Goal: Answer question/provide support: Share knowledge or assist other users

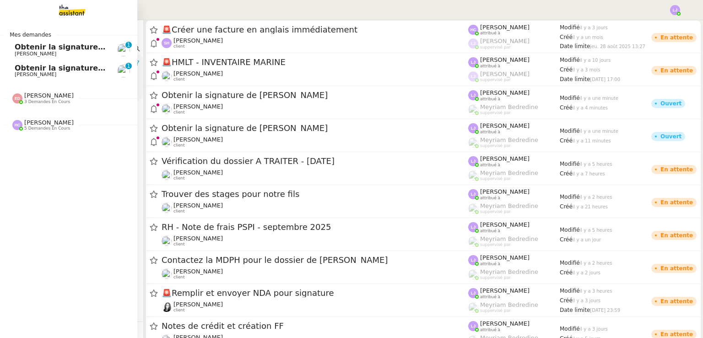
click at [44, 68] on span "Obtenir la signature de [PERSON_NAME]" at bounding box center [98, 68] width 167 height 9
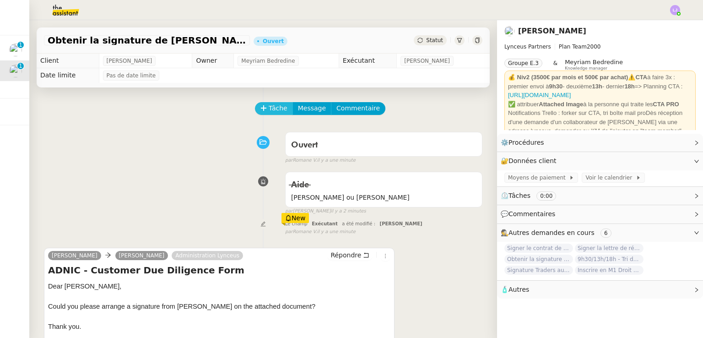
click at [271, 107] on span "Tâche" at bounding box center [278, 108] width 19 height 11
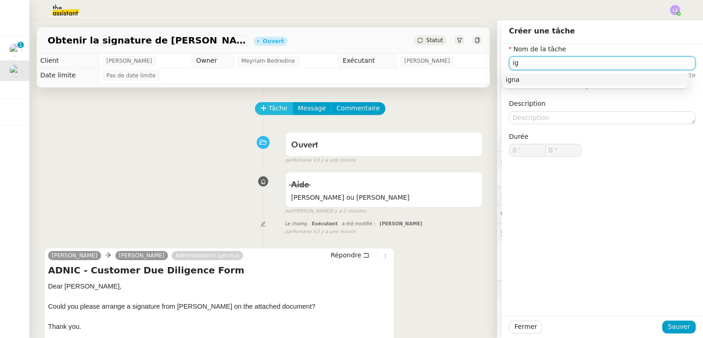
type input "i"
type input "Signature"
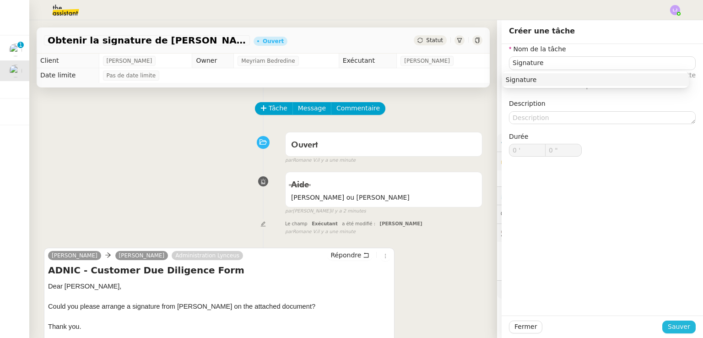
click at [672, 329] on span "Sauver" at bounding box center [679, 326] width 22 height 11
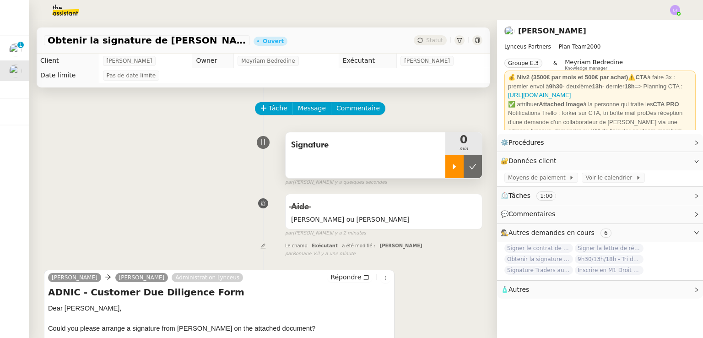
click at [445, 165] on div at bounding box center [454, 166] width 18 height 23
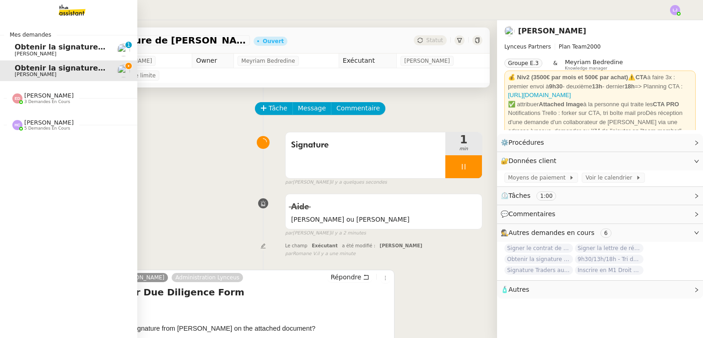
click at [48, 123] on span "[PERSON_NAME]" at bounding box center [48, 122] width 49 height 7
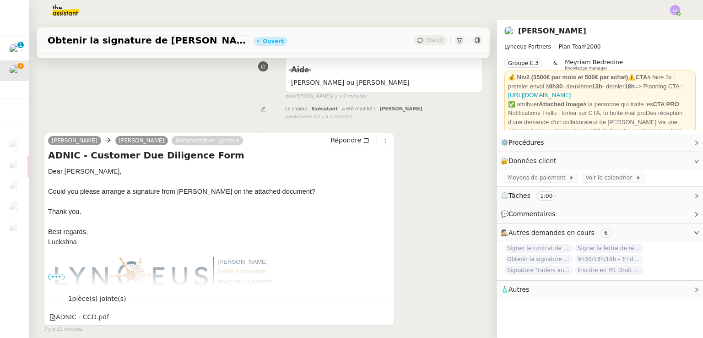
scroll to position [182, 0]
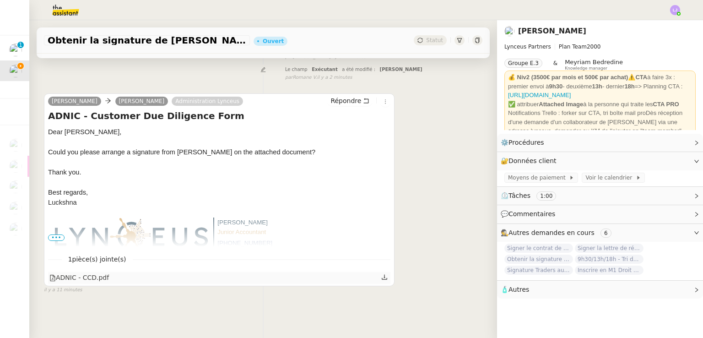
click at [381, 274] on icon at bounding box center [384, 277] width 6 height 6
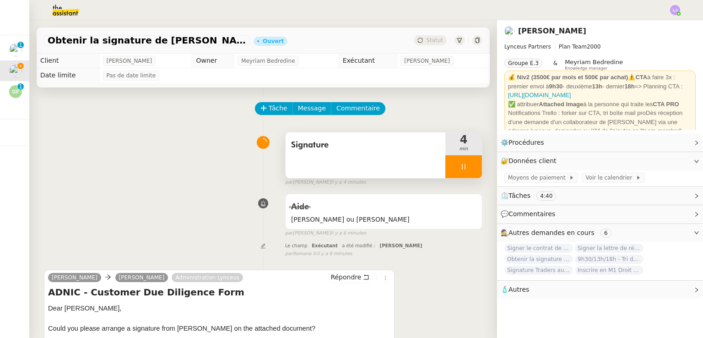
click at [463, 176] on div at bounding box center [463, 166] width 37 height 23
click at [463, 176] on button at bounding box center [472, 166] width 18 height 23
click at [445, 158] on button at bounding box center [463, 166] width 37 height 23
click at [445, 158] on div at bounding box center [454, 166] width 18 height 23
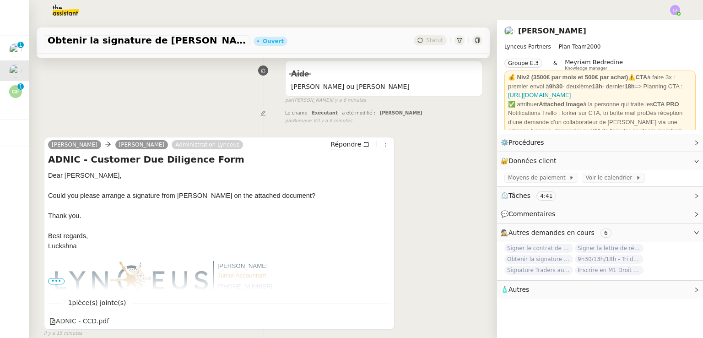
scroll to position [133, 0]
click at [340, 147] on span "Répondre" at bounding box center [345, 143] width 31 height 9
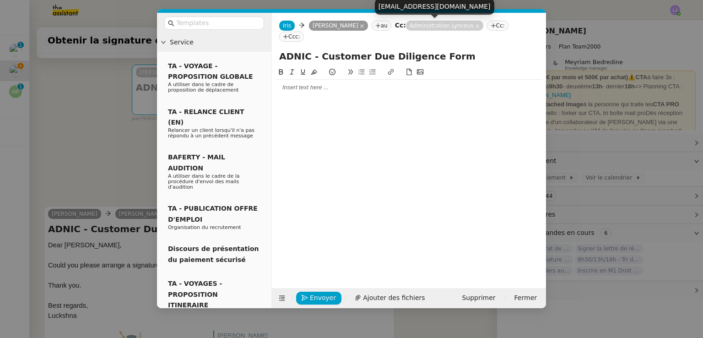
click at [475, 28] on icon at bounding box center [477, 26] width 5 height 5
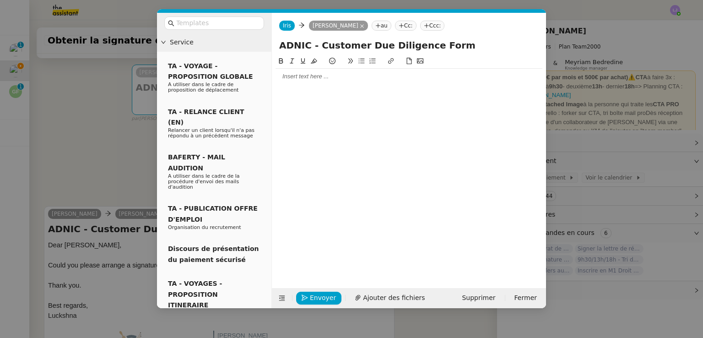
click at [329, 76] on div at bounding box center [408, 76] width 267 height 8
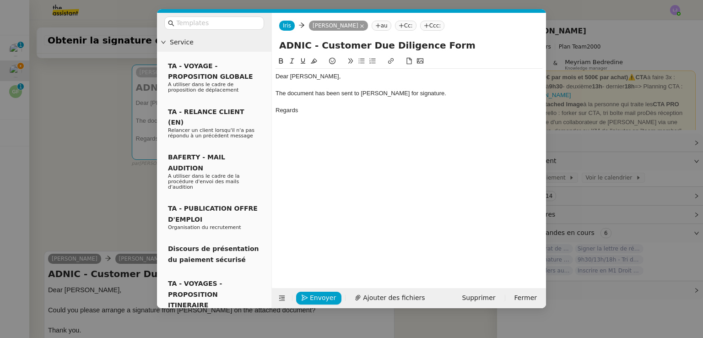
click at [74, 231] on nz-modal-container "Service TA - VOYAGE - PROPOSITION GLOBALE A utiliser dans le cadre de propositi…" at bounding box center [351, 169] width 703 height 338
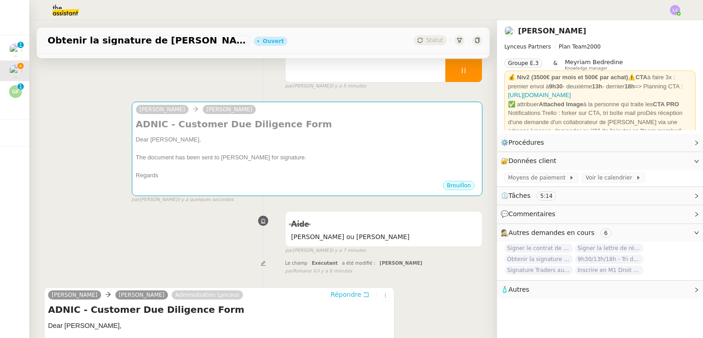
scroll to position [95, 0]
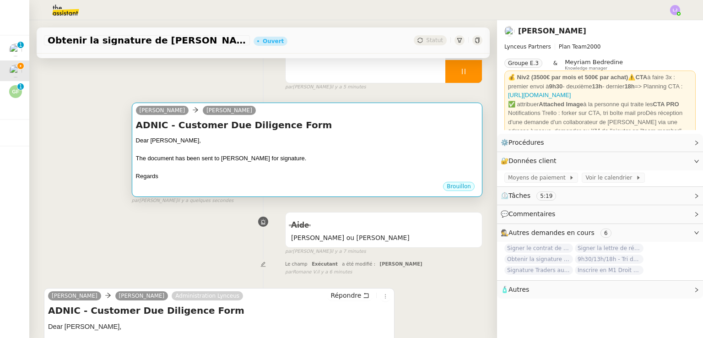
click at [251, 176] on div "Regards" at bounding box center [307, 176] width 342 height 9
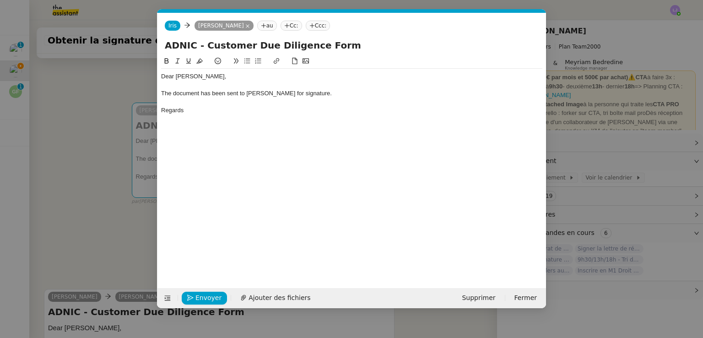
scroll to position [0, 19]
click at [202, 291] on button "Envoyer" at bounding box center [204, 297] width 45 height 13
click at [202, 291] on button "Confirmer l'envoi" at bounding box center [219, 297] width 74 height 13
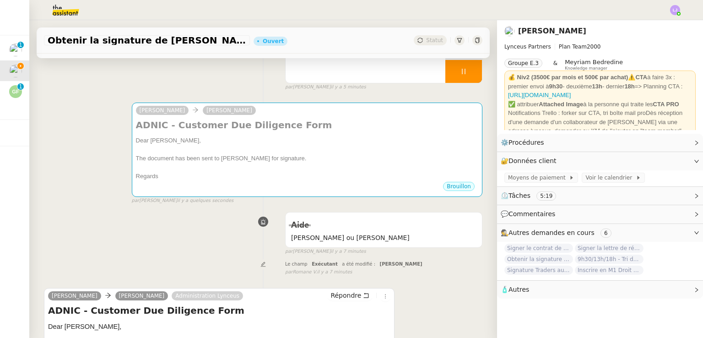
scroll to position [0, 0]
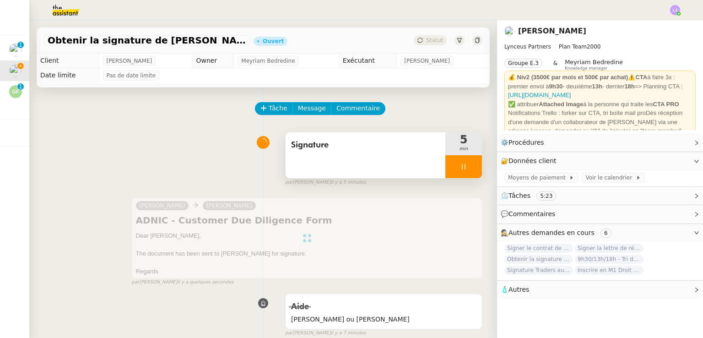
click at [460, 162] on div at bounding box center [463, 166] width 37 height 23
click at [463, 162] on button at bounding box center [472, 166] width 18 height 23
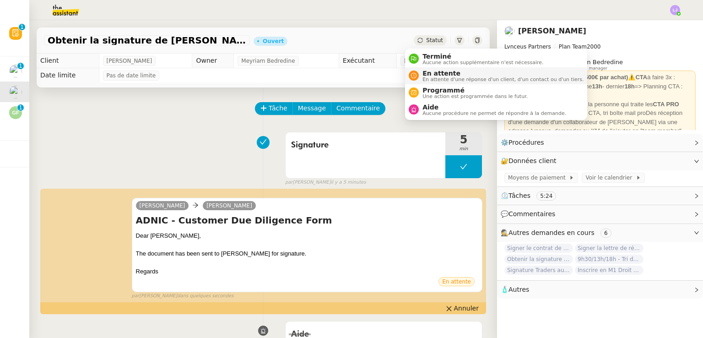
click at [421, 69] on li "En attente En attente d'une réponse d'un client, d'un contact ou d'un tiers." at bounding box center [496, 75] width 182 height 17
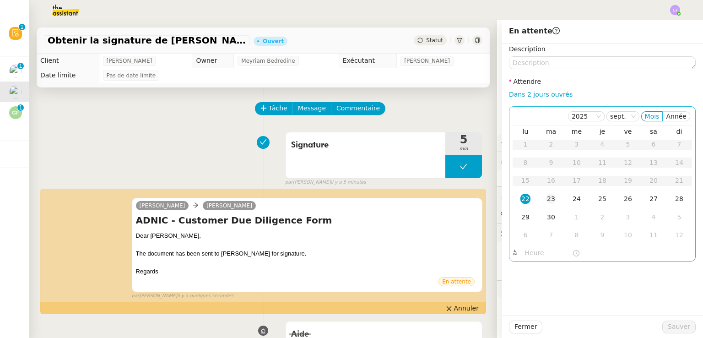
click at [549, 193] on td "23" at bounding box center [551, 199] width 26 height 18
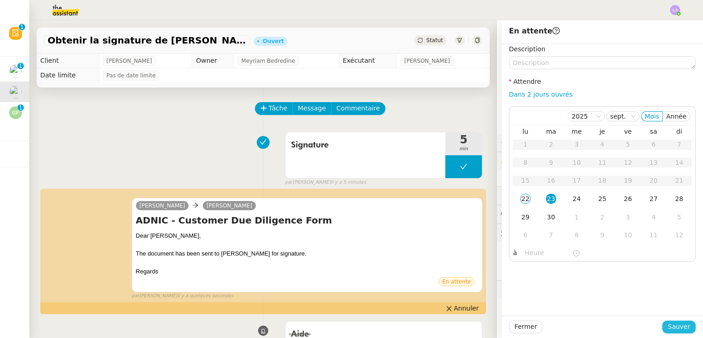
click at [672, 325] on span "Sauver" at bounding box center [679, 326] width 22 height 11
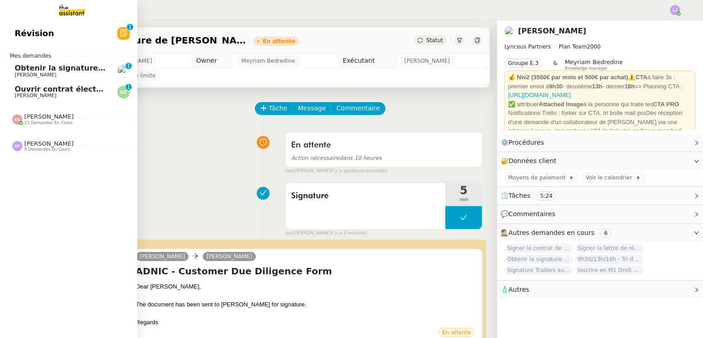
click at [77, 73] on span "[PERSON_NAME]" at bounding box center [61, 74] width 92 height 5
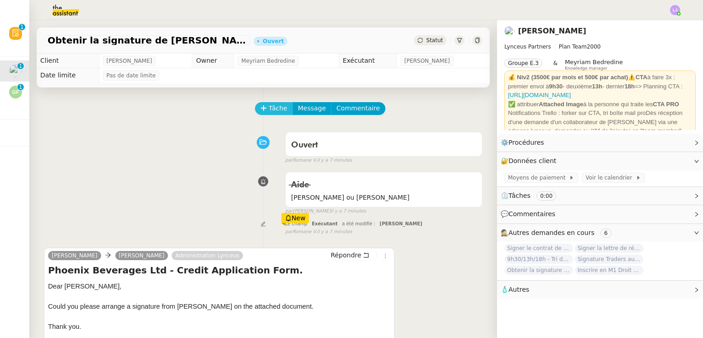
click at [275, 105] on span "Tâche" at bounding box center [278, 108] width 19 height 11
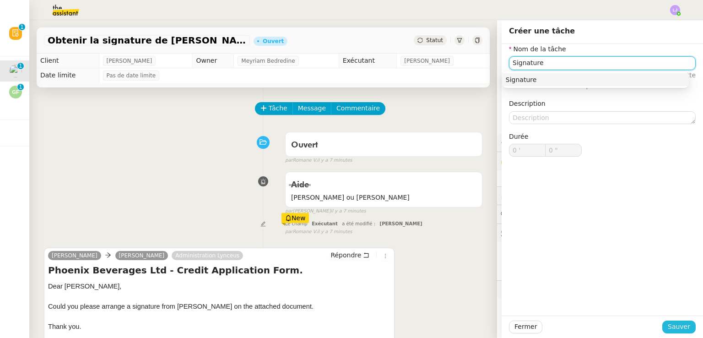
type input "Signature"
click at [669, 325] on span "Sauver" at bounding box center [679, 326] width 22 height 11
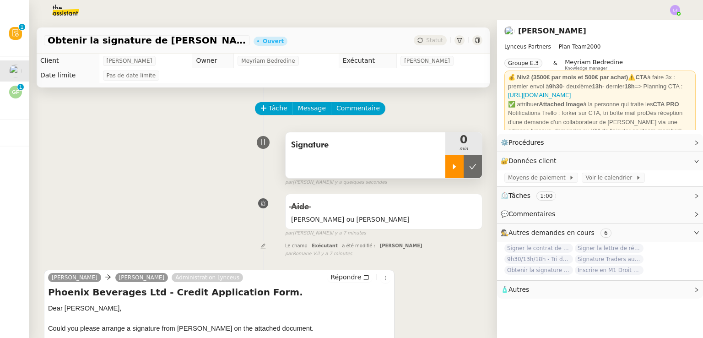
click at [445, 169] on div at bounding box center [454, 166] width 18 height 23
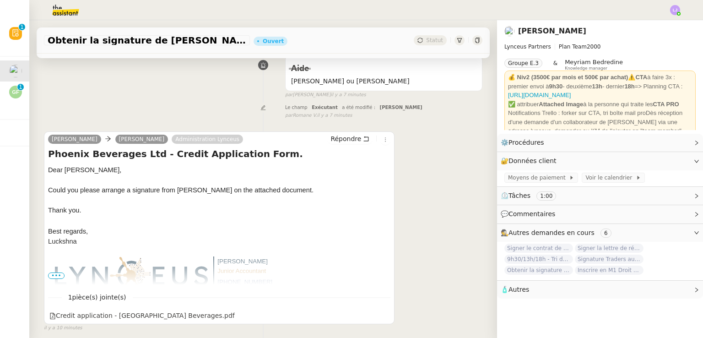
scroll to position [139, 0]
click at [383, 318] on div "Luckshna Chukun Iris Lynceus Administration Lynceus Répondre Phoenix Beverages …" at bounding box center [219, 226] width 350 height 193
click at [381, 315] on div at bounding box center [385, 315] width 8 height 12
click at [381, 313] on icon at bounding box center [384, 314] width 6 height 6
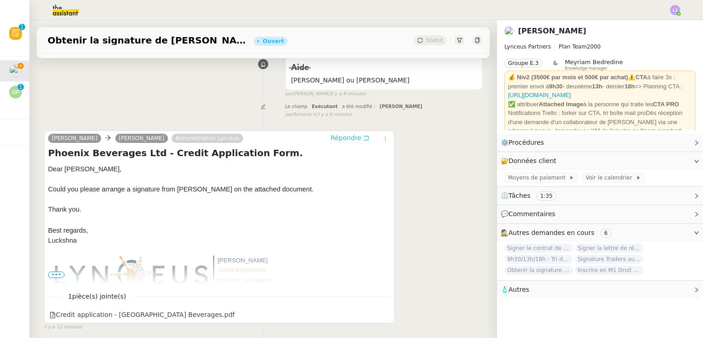
click at [349, 139] on span "Répondre" at bounding box center [345, 137] width 31 height 9
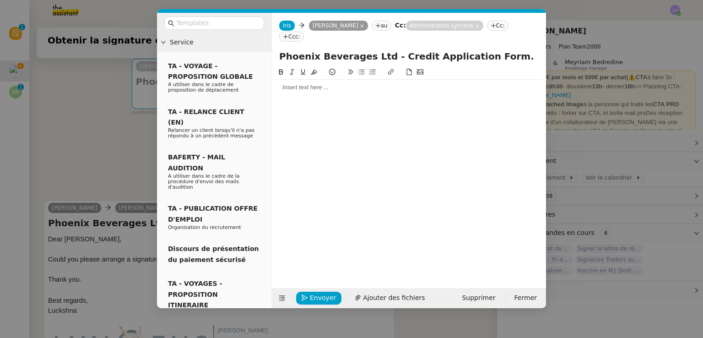
click at [312, 83] on div at bounding box center [408, 87] width 267 height 8
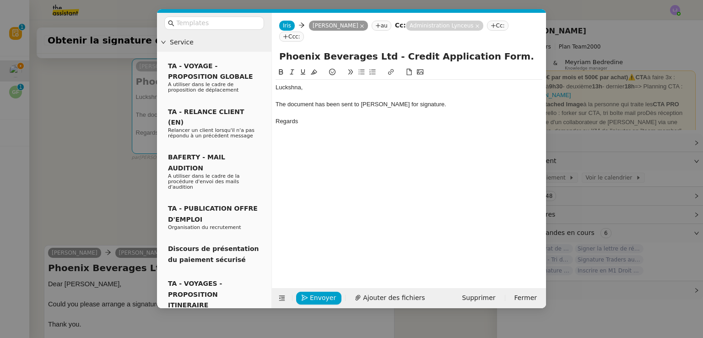
click at [646, 193] on nz-modal-container "Service TA - VOYAGE - PROPOSITION GLOBALE A utiliser dans le cadre de propositi…" at bounding box center [351, 169] width 703 height 338
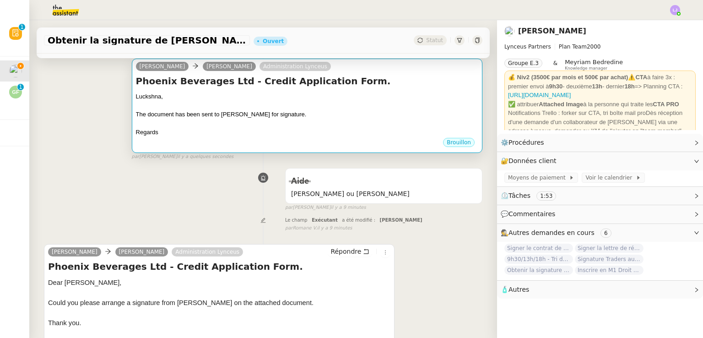
click at [278, 139] on div "Brouillon" at bounding box center [307, 144] width 342 height 14
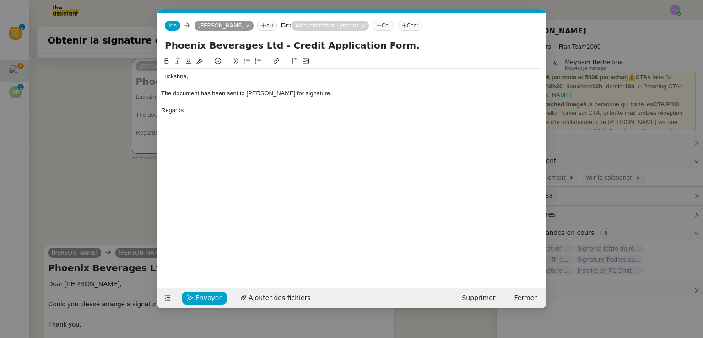
scroll to position [0, 19]
click at [361, 24] on icon at bounding box center [363, 26] width 5 height 5
click at [49, 186] on nz-modal-container "Service TA - VOYAGE - PROPOSITION GLOBALE A utiliser dans le cadre de propositi…" at bounding box center [351, 169] width 703 height 338
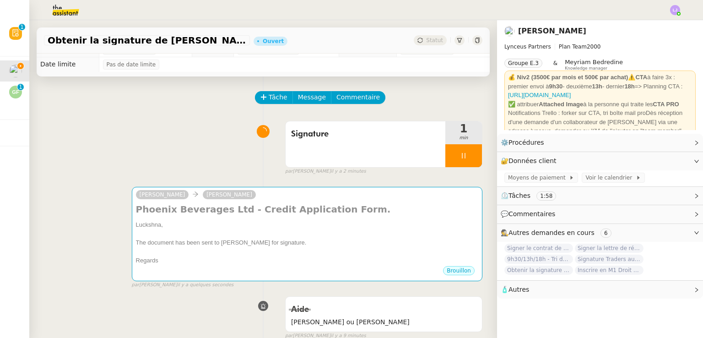
scroll to position [10, 0]
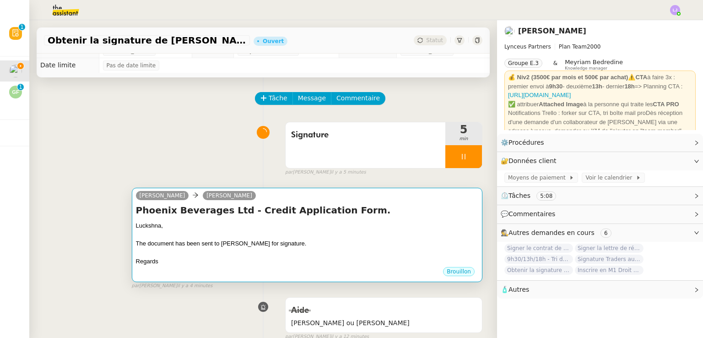
click at [392, 237] on div at bounding box center [307, 234] width 342 height 9
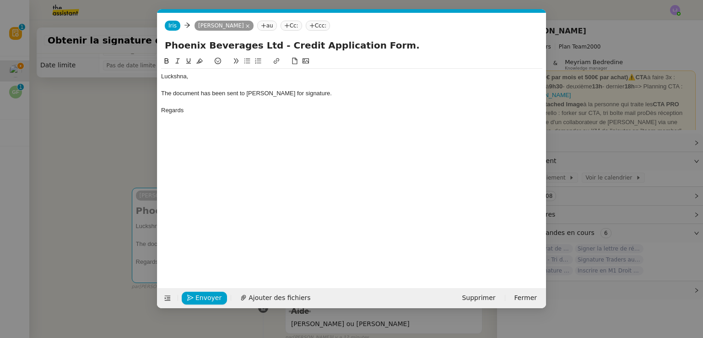
scroll to position [0, 19]
click at [203, 302] on span "Envoyer" at bounding box center [208, 297] width 26 height 11
click at [203, 302] on span "Confirmer l'envoi" at bounding box center [222, 297] width 55 height 11
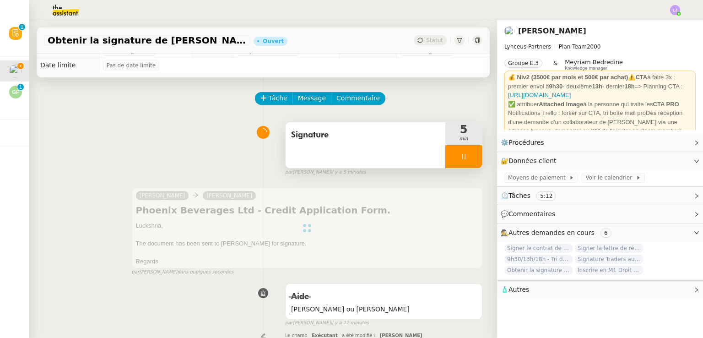
click at [464, 158] on div at bounding box center [463, 156] width 37 height 23
click at [469, 158] on icon at bounding box center [472, 156] width 7 height 7
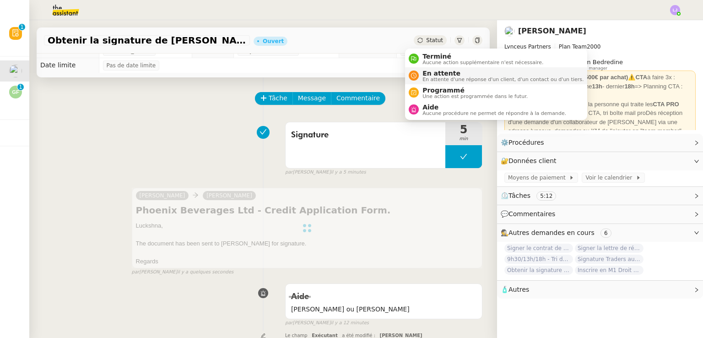
click at [433, 67] on li "En attente En attente d'une réponse d'un client, d'un contact ou d'un tiers." at bounding box center [496, 75] width 182 height 17
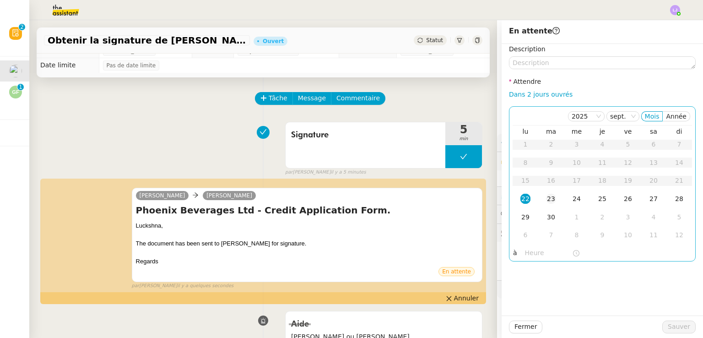
click at [546, 195] on div "23" at bounding box center [551, 199] width 10 height 10
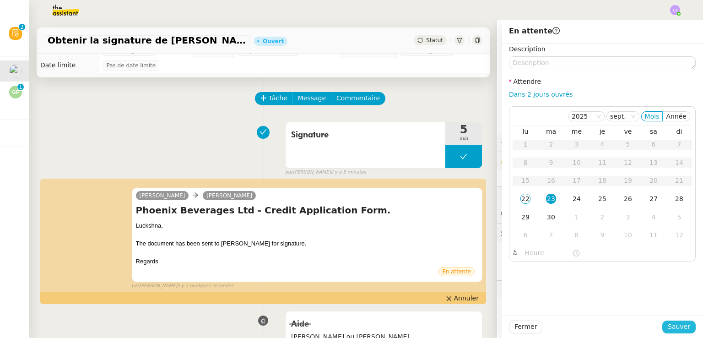
click at [668, 322] on span "Sauver" at bounding box center [679, 326] width 22 height 11
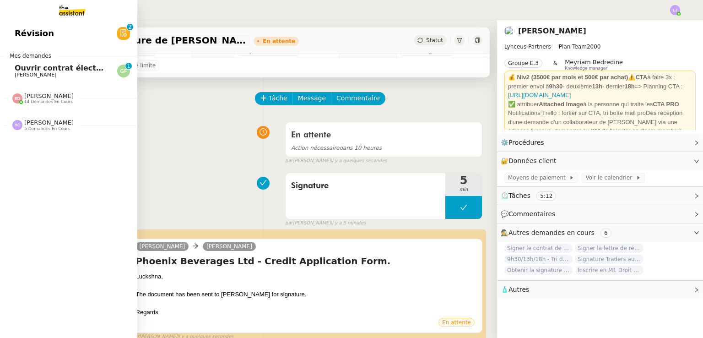
click at [15, 75] on span "[PERSON_NAME]" at bounding box center [36, 75] width 42 height 6
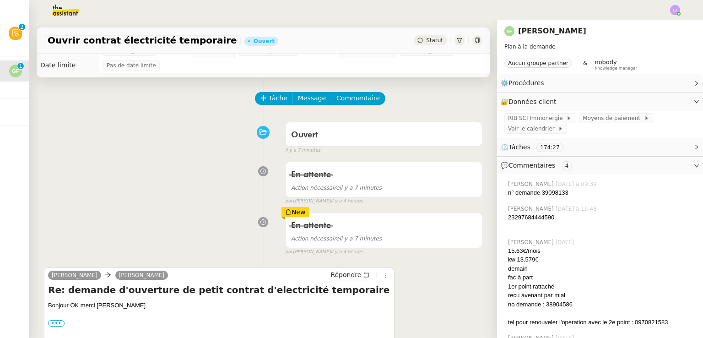
click at [242, 95] on div "Tâche Message Commentaire" at bounding box center [263, 103] width 438 height 22
click at [269, 97] on span "Tâche" at bounding box center [278, 98] width 19 height 11
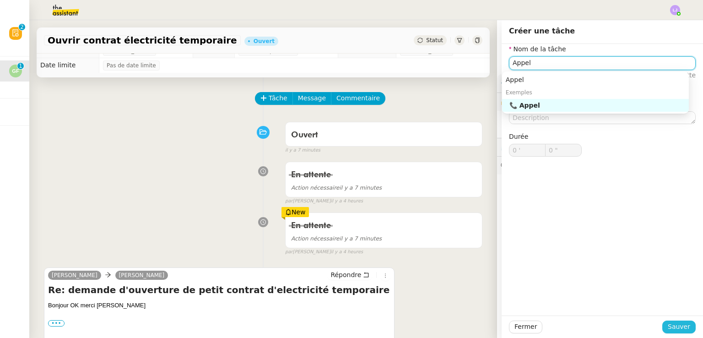
type input "Appel"
click at [669, 323] on span "Sauver" at bounding box center [679, 326] width 22 height 11
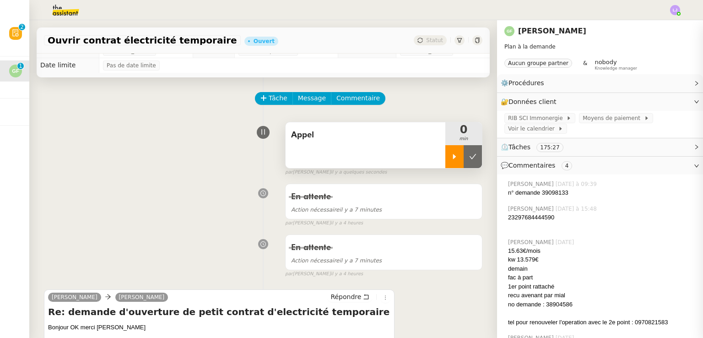
click at [445, 161] on div at bounding box center [454, 156] width 18 height 23
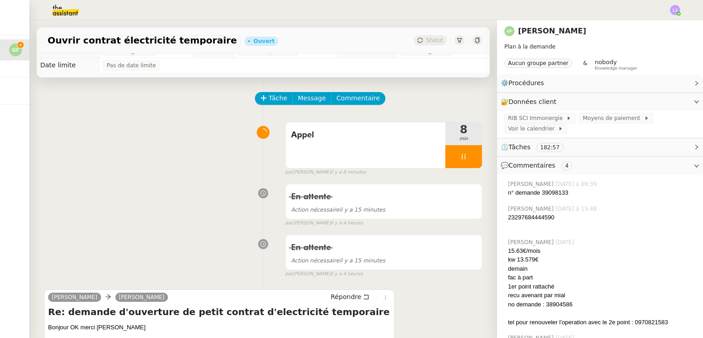
click at [87, 222] on div "En attente Action nécessaire il y a 15 minutes false par [PERSON_NAME] il y a 4…" at bounding box center [263, 202] width 438 height 47
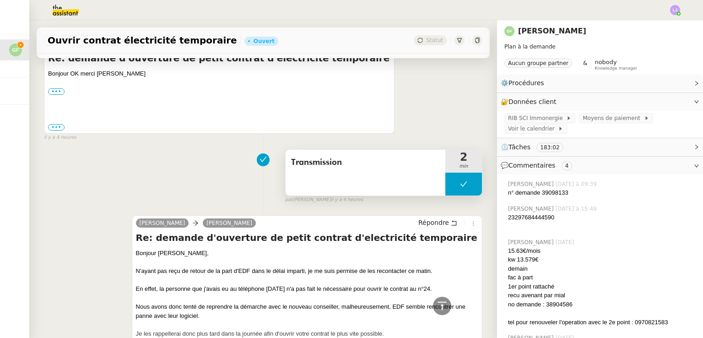
scroll to position [503, 0]
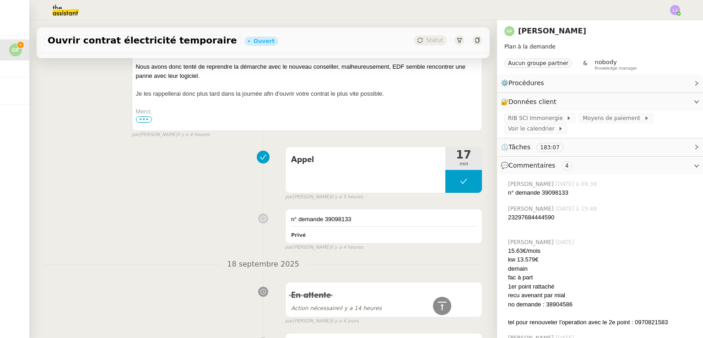
click at [532, 194] on div "n° demande 39098133" at bounding box center [602, 192] width 188 height 9
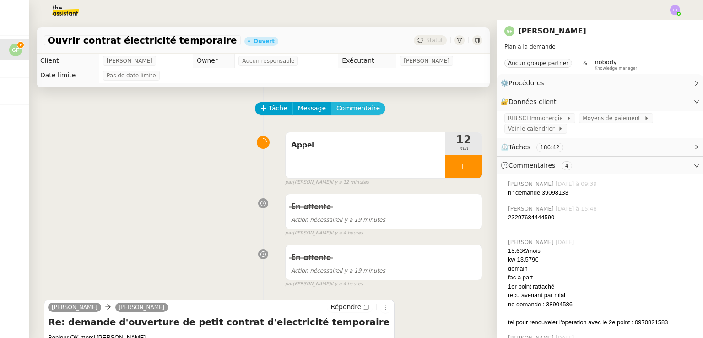
click at [336, 109] on span "Commentaire" at bounding box center [357, 108] width 43 height 11
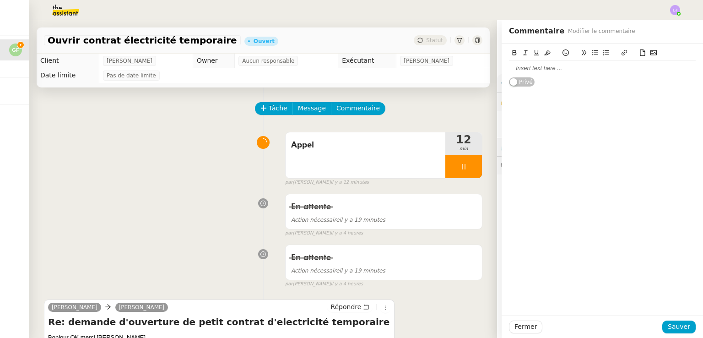
click at [528, 75] on div at bounding box center [602, 68] width 187 height 16
click at [676, 326] on span "Sauver" at bounding box center [679, 326] width 22 height 11
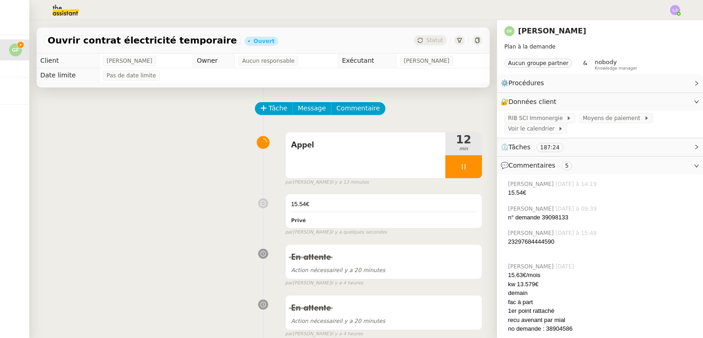
scroll to position [197, 0]
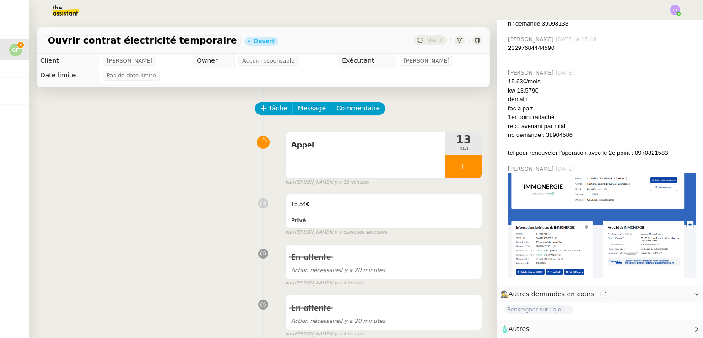
click at [540, 324] on span "🧴 Autres" at bounding box center [593, 328] width 184 height 11
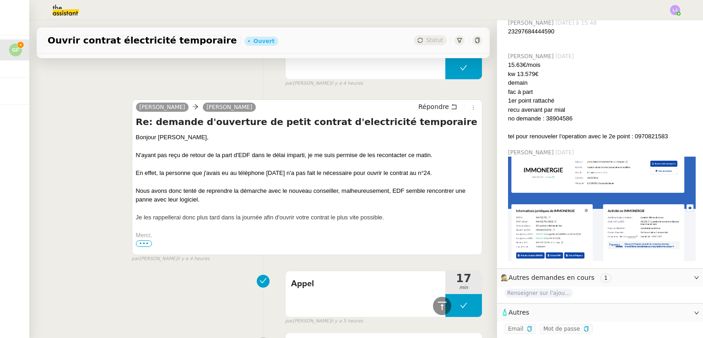
scroll to position [415, 0]
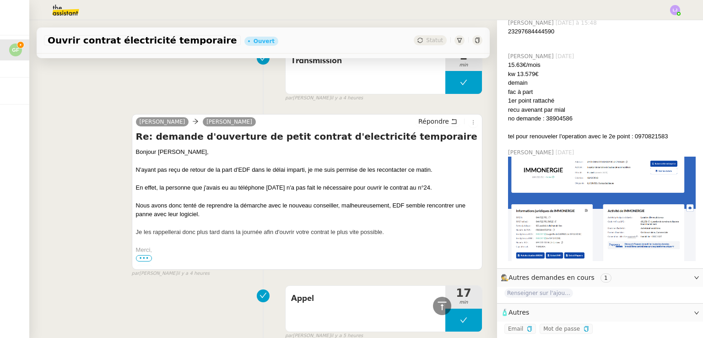
click at [114, 161] on div "[PERSON_NAME] Répondre Re: demande d'ouverture de petit contrat d'electricité t…" at bounding box center [263, 192] width 438 height 172
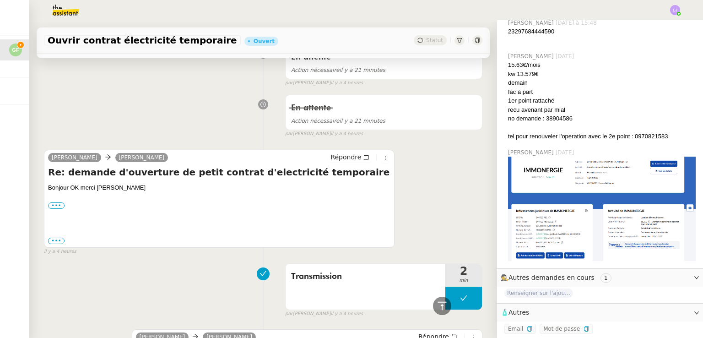
scroll to position [630, 0]
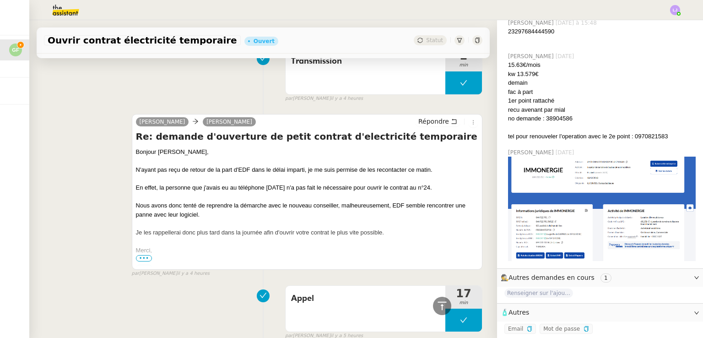
click at [157, 72] on div "Transmission 2 min false par [PERSON_NAME] il y a 4 heures" at bounding box center [263, 73] width 438 height 59
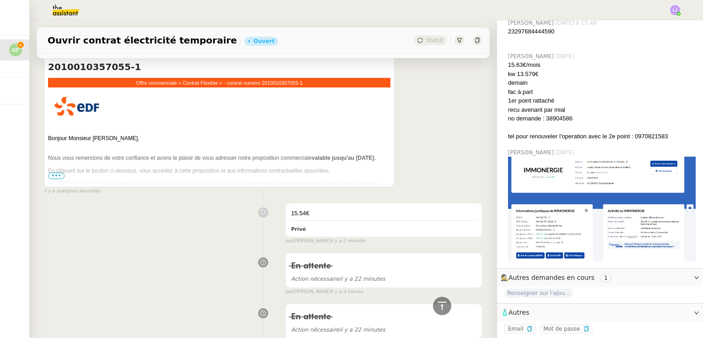
scroll to position [210, 0]
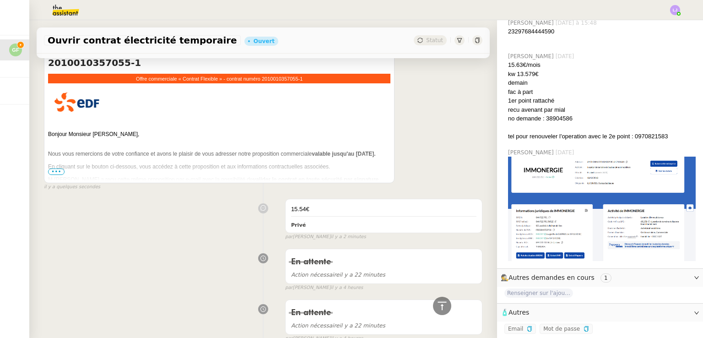
click at [51, 171] on span "•••" at bounding box center [56, 171] width 16 height 6
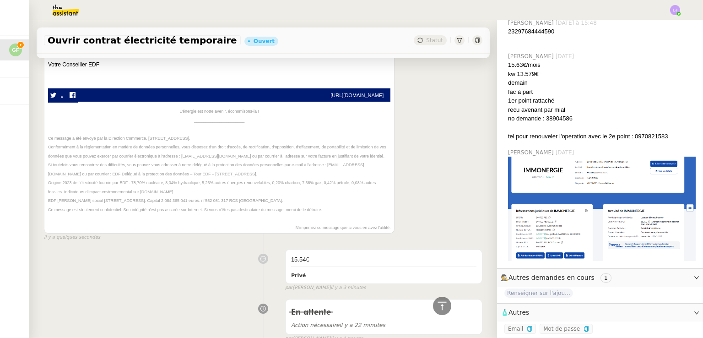
scroll to position [415, 0]
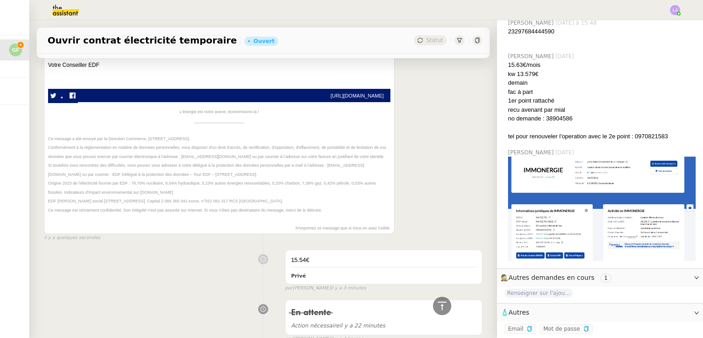
click at [202, 259] on div "15.54€ Privé false par [PERSON_NAME] il y a 3 minutes" at bounding box center [263, 268] width 438 height 46
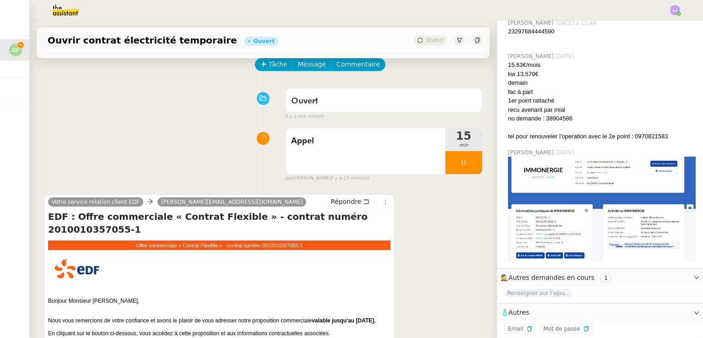
scroll to position [0, 0]
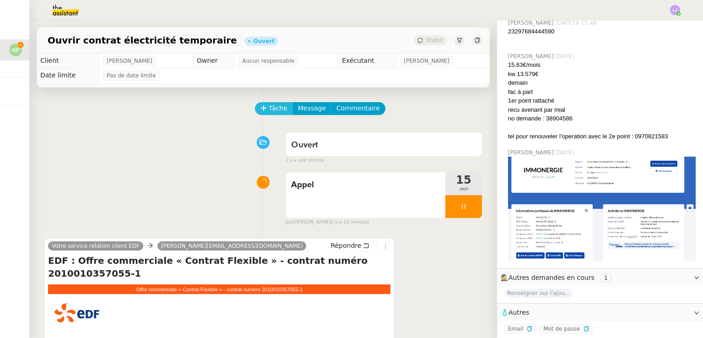
click at [260, 108] on icon at bounding box center [263, 108] width 6 height 6
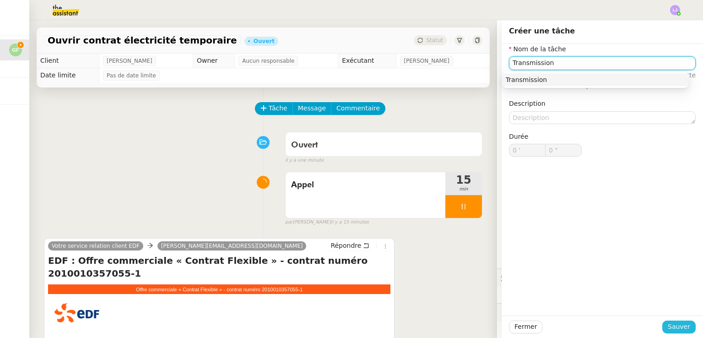
type input "Transmission"
click at [676, 321] on span "Sauver" at bounding box center [679, 326] width 22 height 11
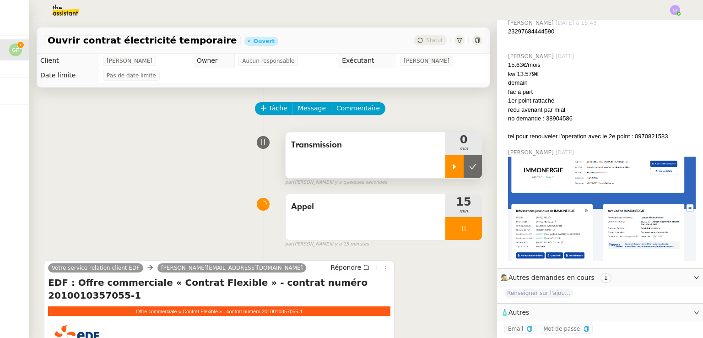
click at [445, 162] on div at bounding box center [454, 166] width 18 height 23
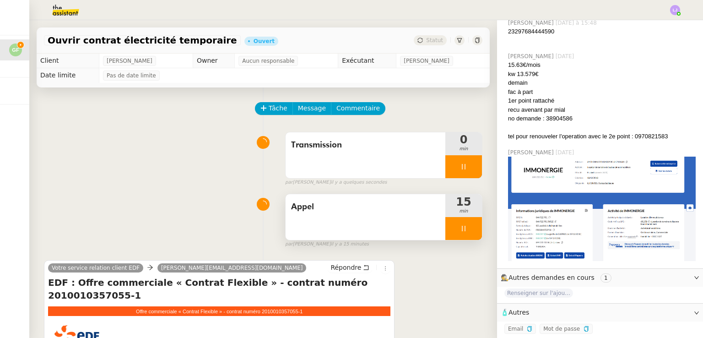
click at [461, 231] on div at bounding box center [463, 228] width 37 height 23
click at [469, 231] on icon at bounding box center [472, 228] width 7 height 7
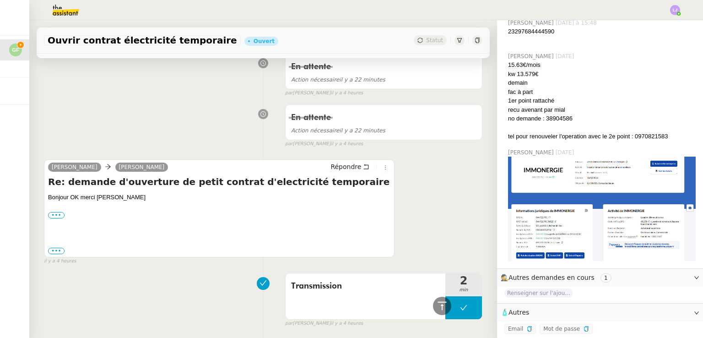
scroll to position [683, 0]
click at [342, 171] on span "Répondre" at bounding box center [345, 166] width 31 height 9
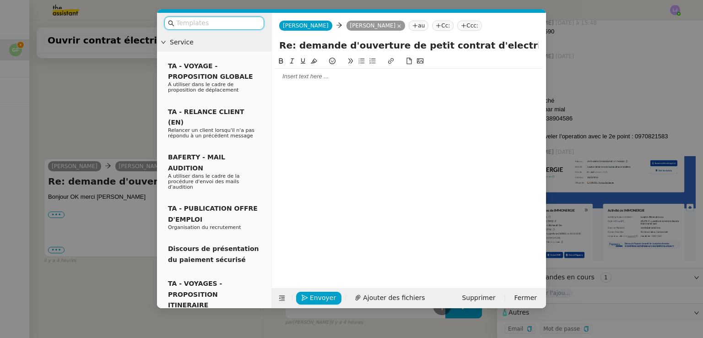
scroll to position [215, 0]
click at [375, 77] on div at bounding box center [408, 76] width 267 height 8
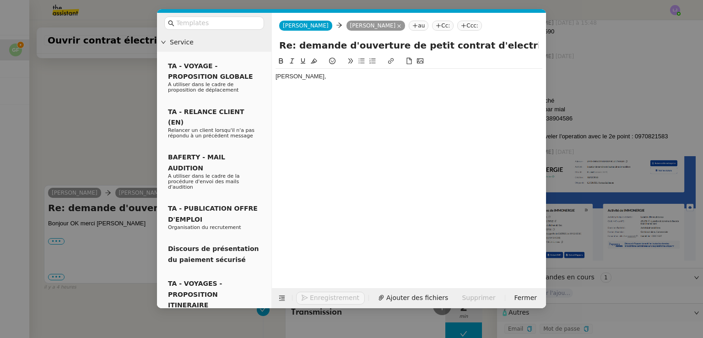
scroll to position [781, 0]
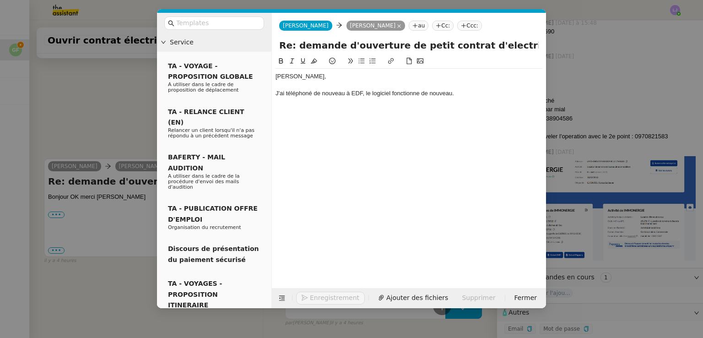
click at [332, 96] on div "J'ai téléphoné de nouveau à EDF, le logiciel fonctionne de nouveau." at bounding box center [408, 93] width 267 height 8
click at [286, 93] on div "J'ai téléphoné à EDF, le logiciel fonctionne de nouveau." at bounding box center [408, 93] width 267 height 8
click at [339, 95] on div "J'ai téléphoné de nouveau à EDF, le logiciel fonctionne de n" at bounding box center [408, 93] width 267 height 8
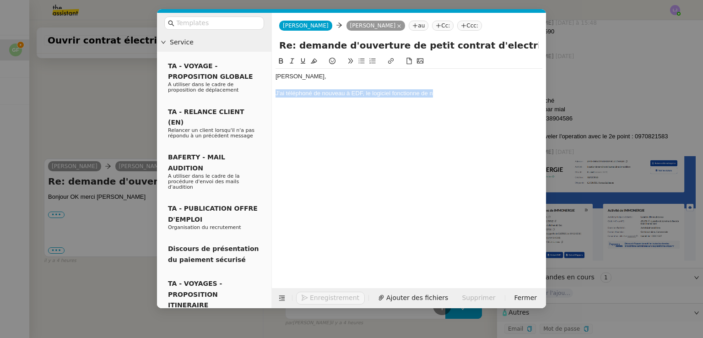
click at [339, 95] on div "J'ai téléphoné de nouveau à EDF, le logiciel fonctionne de n" at bounding box center [408, 93] width 267 height 8
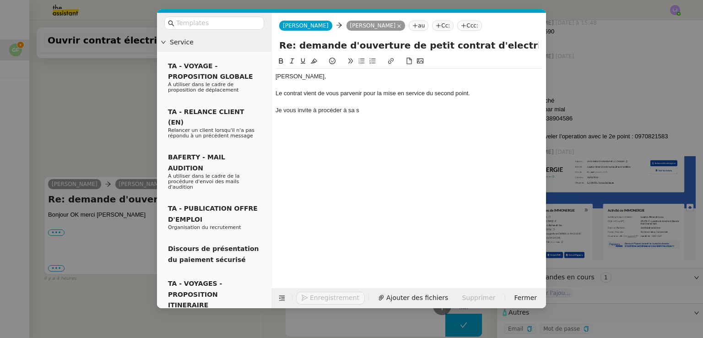
scroll to position [798, 0]
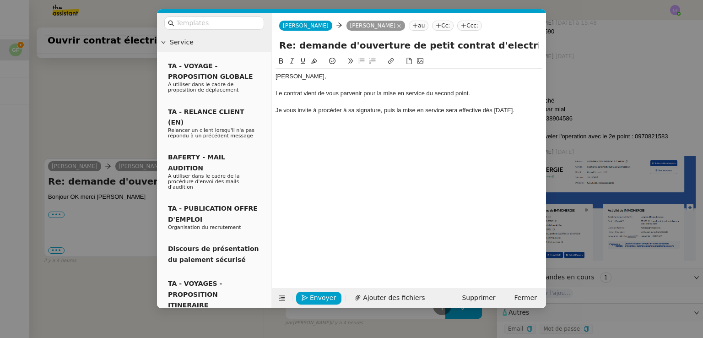
click at [396, 109] on div "Je vous invite à procéder à sa signature, puis la mise en service sera effectiv…" at bounding box center [408, 110] width 267 height 8
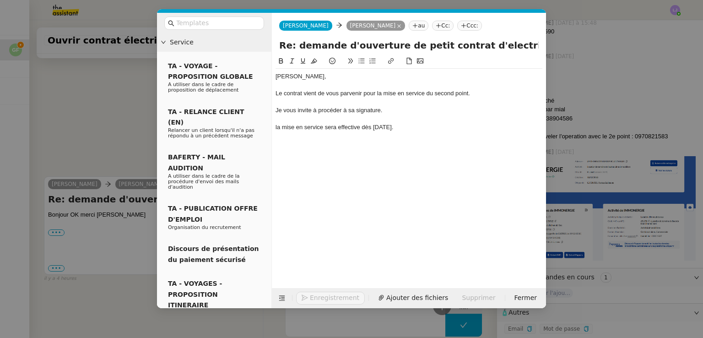
scroll to position [816, 0]
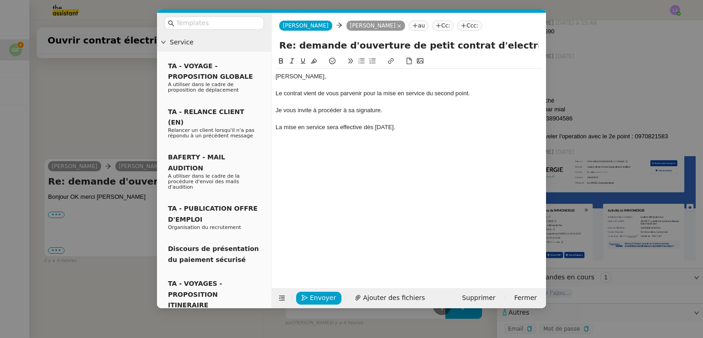
click at [407, 129] on div "La mise en service sera effective dès [DATE]." at bounding box center [408, 127] width 267 height 8
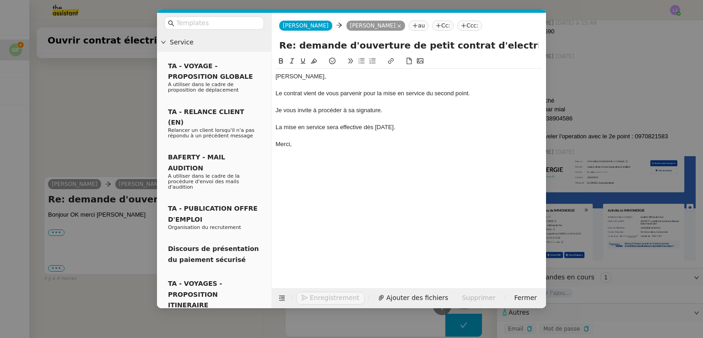
scroll to position [834, 0]
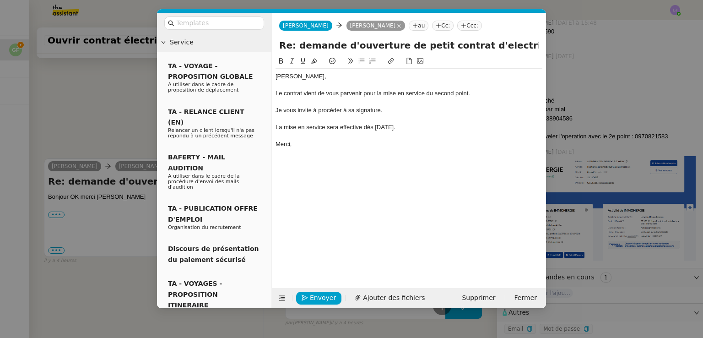
click at [401, 126] on div "La mise en service sera effective dès [DATE]." at bounding box center [408, 127] width 267 height 8
click at [312, 300] on span "Envoyer" at bounding box center [323, 297] width 26 height 11
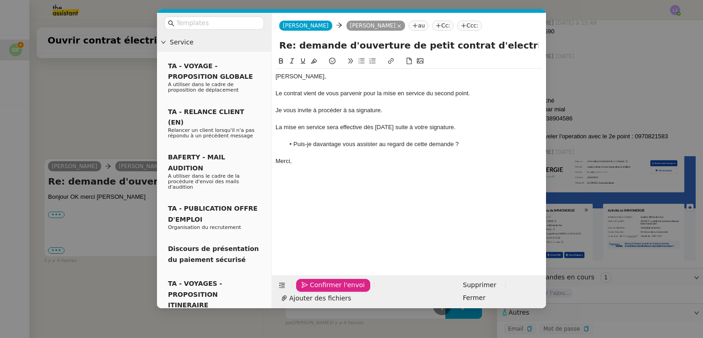
click at [304, 288] on icon "button" at bounding box center [305, 285] width 6 height 6
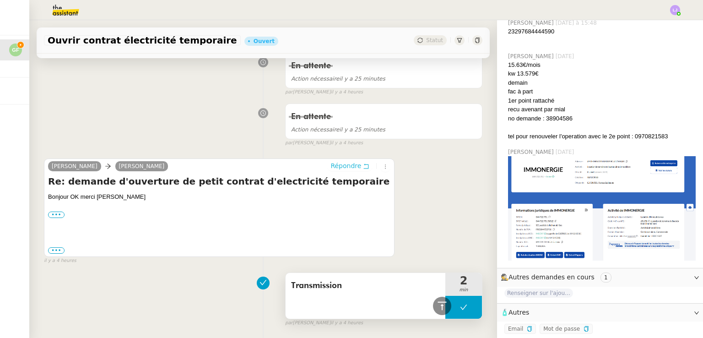
scroll to position [214, 0]
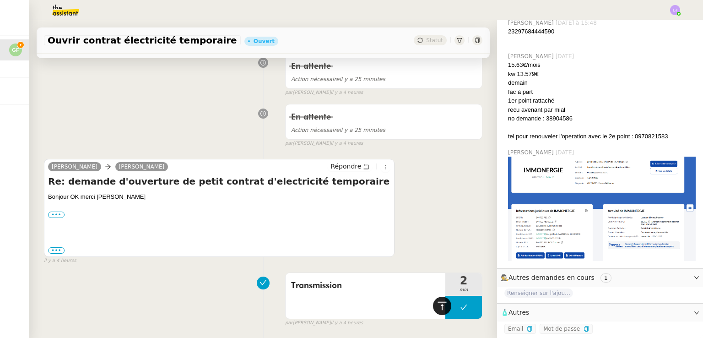
click at [436, 303] on icon at bounding box center [441, 305] width 11 height 11
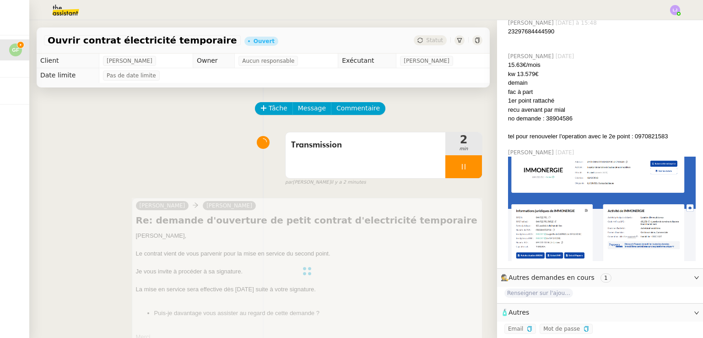
scroll to position [0, 0]
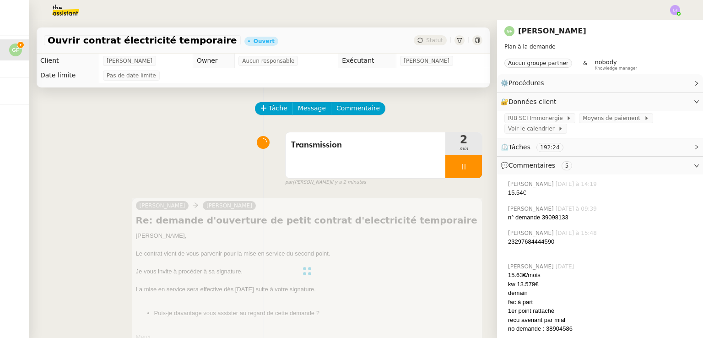
click at [587, 146] on span "⏲️ Tâches 192:24" at bounding box center [593, 147] width 184 height 11
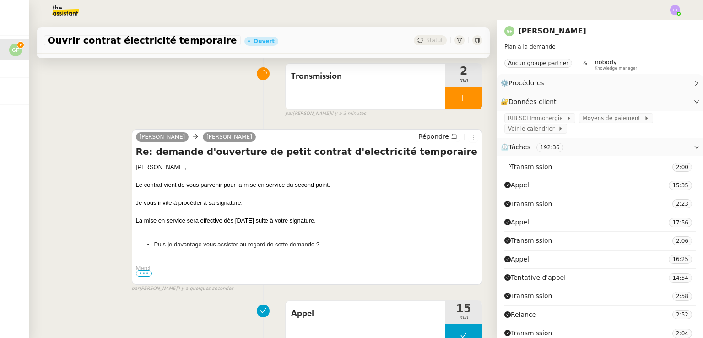
scroll to position [68, 0]
click at [463, 98] on div at bounding box center [463, 98] width 37 height 23
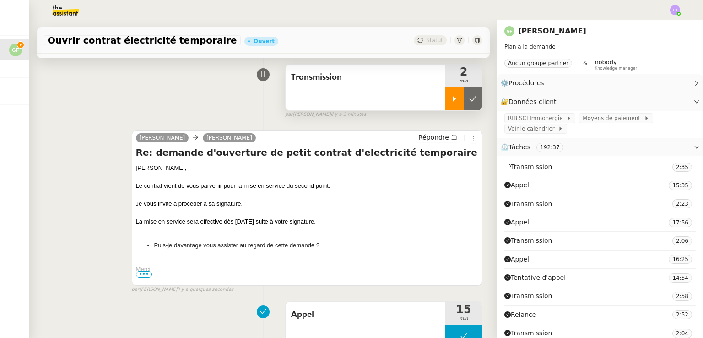
click at [469, 98] on icon at bounding box center [472, 98] width 7 height 7
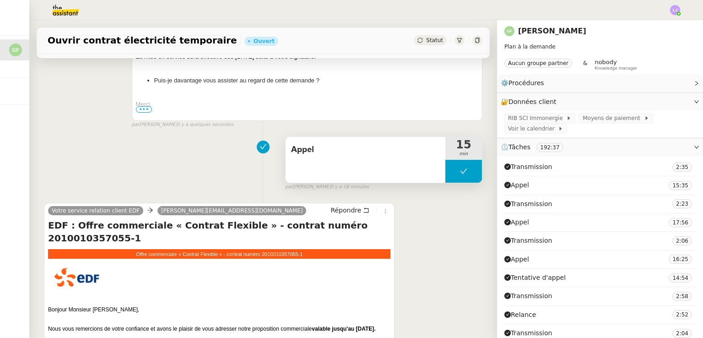
scroll to position [233, 0]
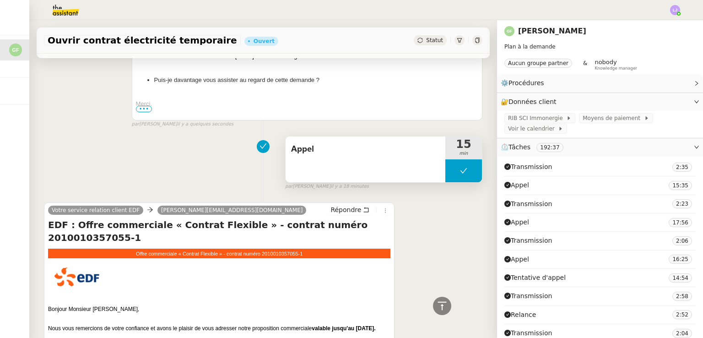
click at [445, 165] on button at bounding box center [463, 170] width 37 height 23
click at [445, 165] on div at bounding box center [454, 170] width 18 height 23
click at [395, 163] on div "Appel" at bounding box center [366, 159] width 160 height 46
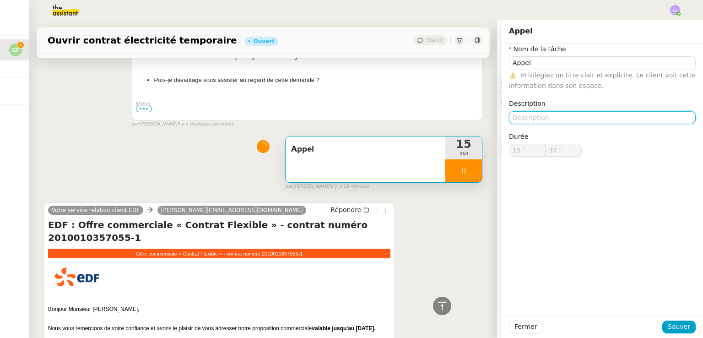
click at [554, 111] on textarea at bounding box center [602, 117] width 187 height 13
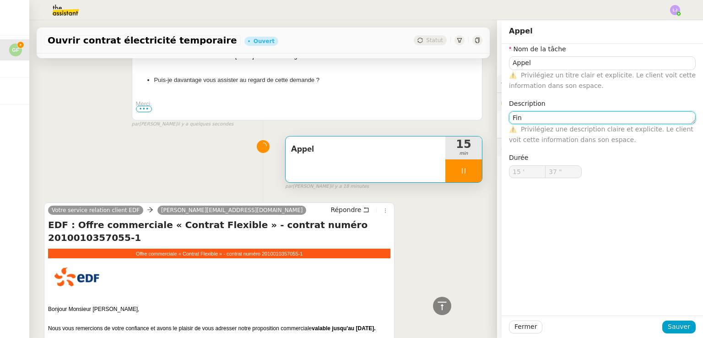
type textarea "Fina"
type input "38 ""
type textarea "Finalisation du"
type input "39 ""
type textarea "Finalisation du contrat"
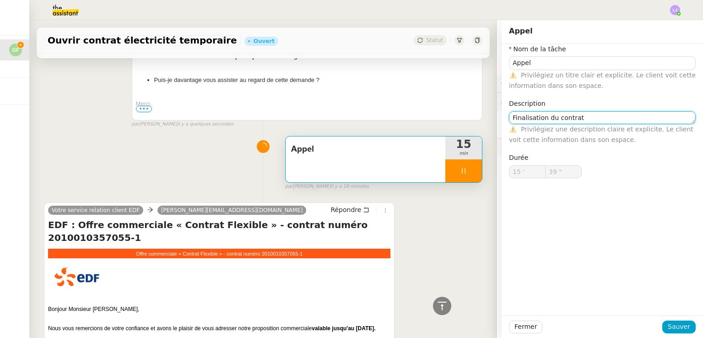
type input "40 ""
type textarea "Finalisation du contrat"
type input "41 ""
click at [672, 324] on span "Sauver" at bounding box center [679, 326] width 22 height 11
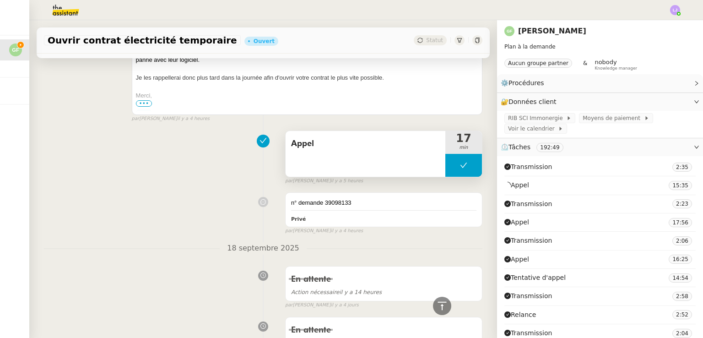
scroll to position [1238, 0]
click at [355, 223] on div "Privé" at bounding box center [383, 218] width 185 height 11
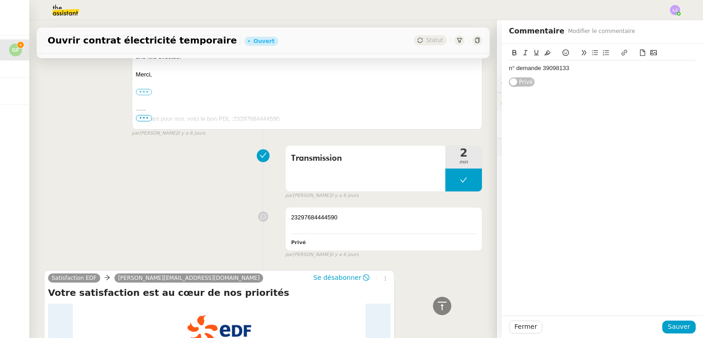
scroll to position [2283, 0]
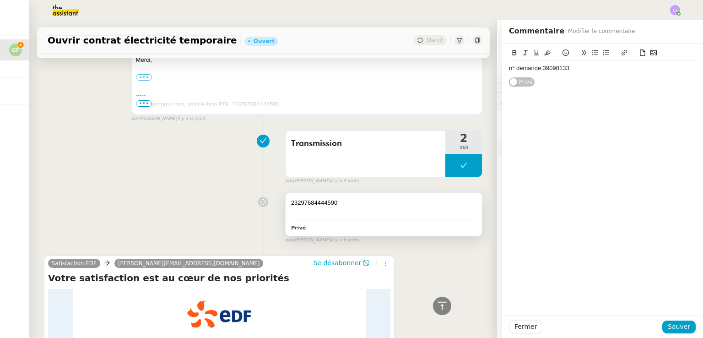
click at [382, 207] on div "23297684444590" at bounding box center [383, 202] width 185 height 9
click at [512, 68] on div "23297684444590" at bounding box center [602, 68] width 187 height 8
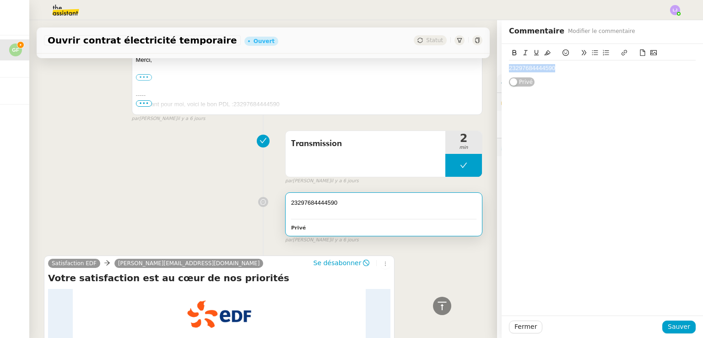
click at [512, 68] on div "23297684444590" at bounding box center [602, 68] width 187 height 8
copy div "23297684444590"
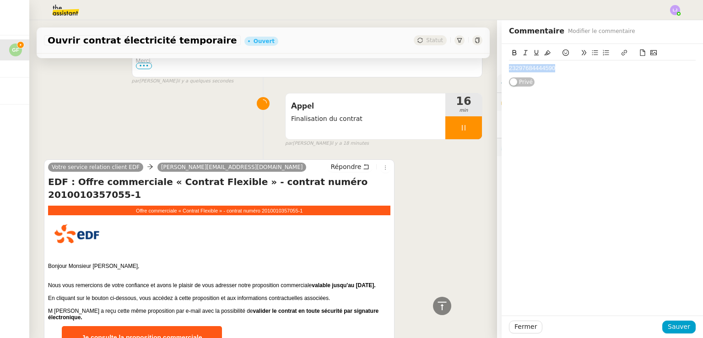
scroll to position [275, 0]
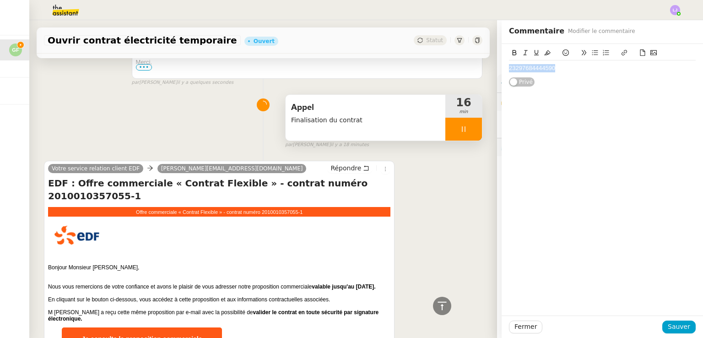
click at [367, 123] on span "Finalisation du contrat" at bounding box center [365, 120] width 149 height 11
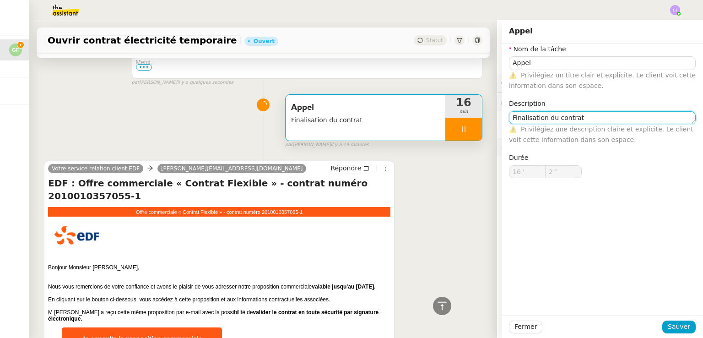
click at [586, 111] on textarea "Finalisation du contrat" at bounding box center [602, 117] width 187 height 13
type input "3 ""
paste textarea "23297684444590"
type textarea "Finalisation du contrat (23297684444590)"
type input "5 ""
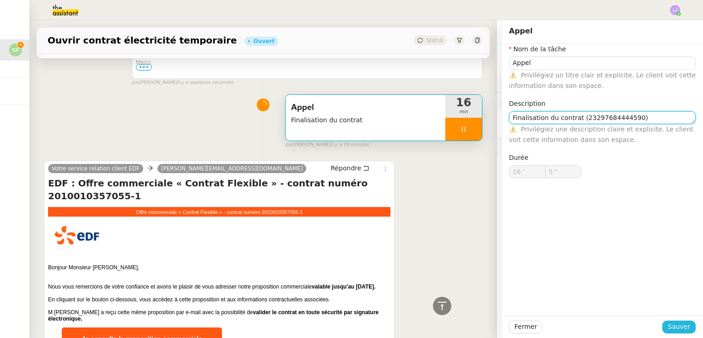
type textarea "Finalisation du contrat (23297684444590)"
click at [677, 323] on span "Sauver" at bounding box center [679, 326] width 22 height 11
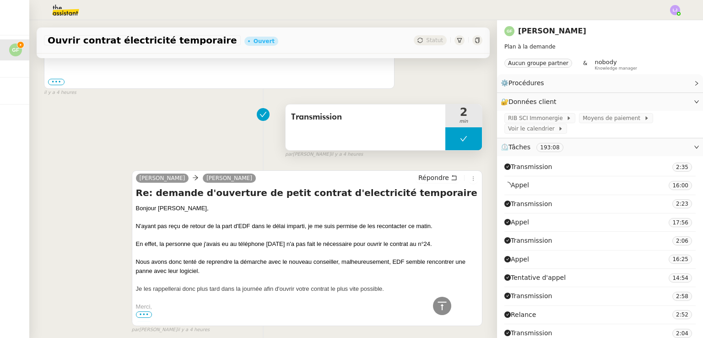
scroll to position [1305, 0]
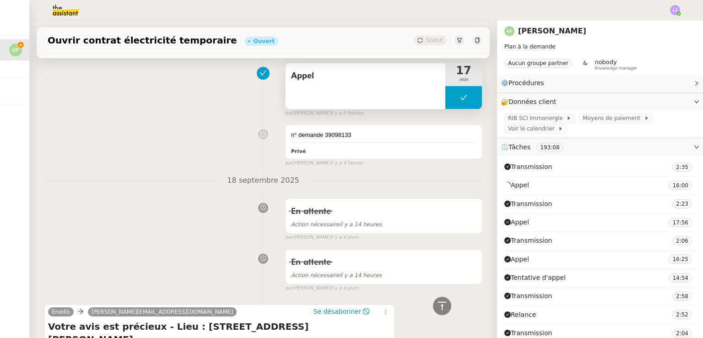
click at [318, 83] on span "Appel" at bounding box center [365, 76] width 149 height 14
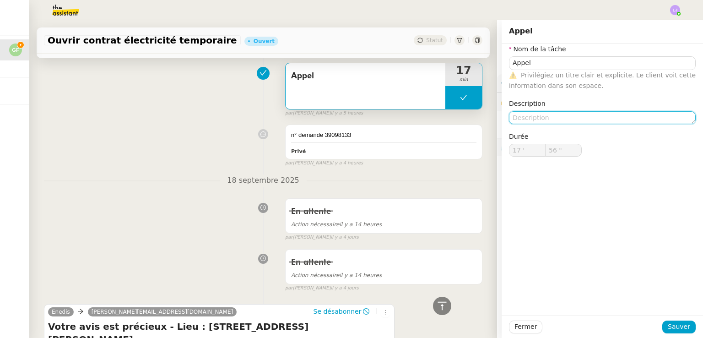
click at [540, 118] on textarea at bounding box center [602, 117] width 187 height 13
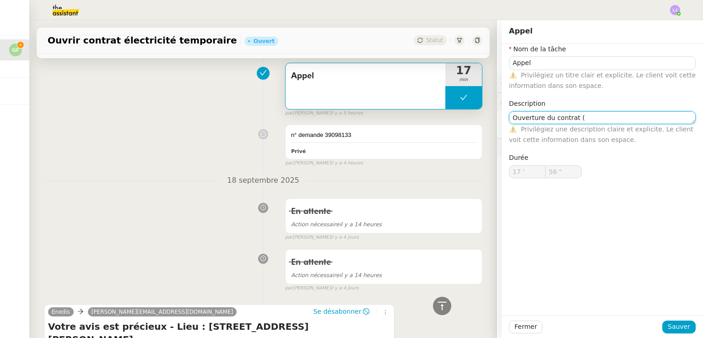
paste textarea "23297684444590"
type textarea "Ouverture du contrat (23297684444590)"
click at [672, 319] on div "Fermer Sauver" at bounding box center [601, 326] width 201 height 22
click at [678, 326] on span "Sauver" at bounding box center [679, 326] width 22 height 11
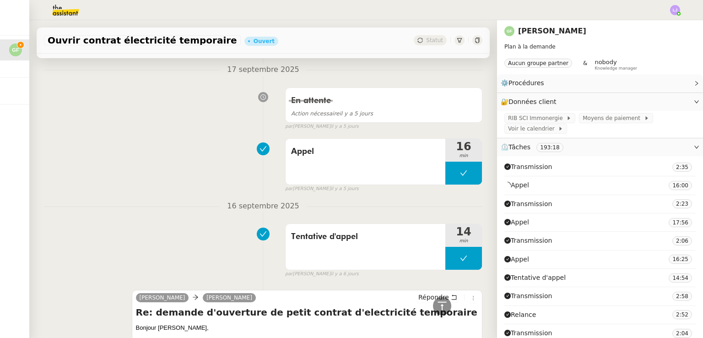
scroll to position [1953, 0]
click at [335, 243] on span "Tentative d'appel" at bounding box center [365, 236] width 149 height 14
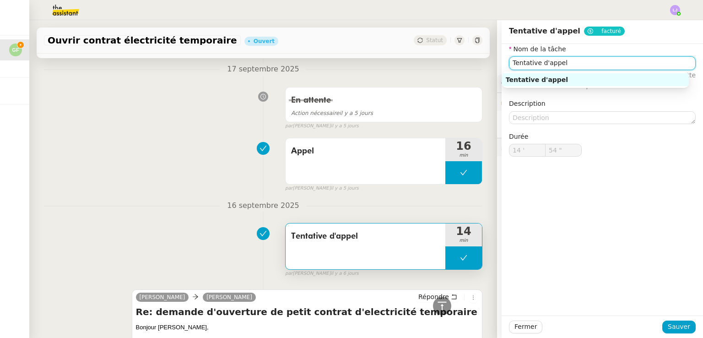
click at [549, 61] on input "Tentative d'appel" at bounding box center [602, 62] width 187 height 13
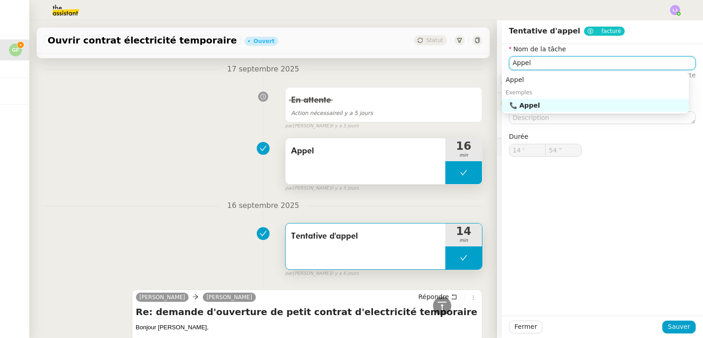
type input "Appel"
click at [425, 152] on span "Appel" at bounding box center [365, 151] width 149 height 14
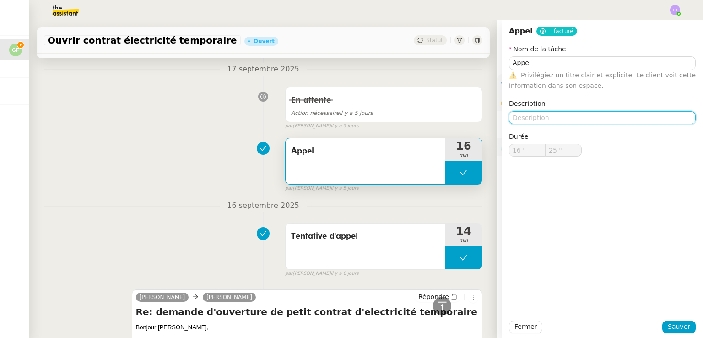
click at [574, 111] on textarea at bounding box center [602, 117] width 187 height 13
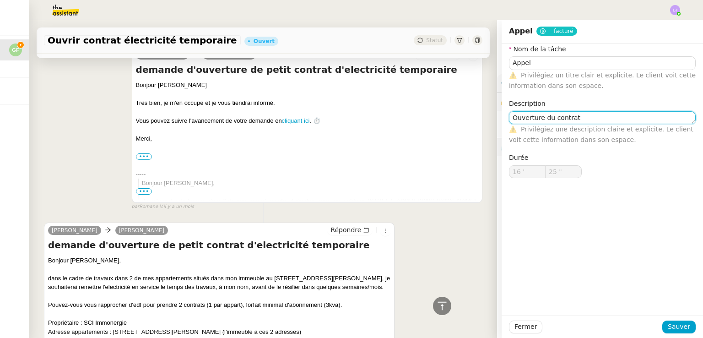
scroll to position [8981, 0]
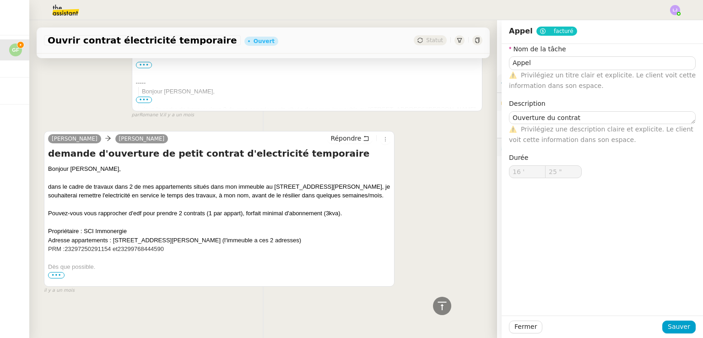
click at [90, 245] on span "23297250291154 et" at bounding box center [91, 248] width 53 height 7
copy span "23297250291154"
click at [600, 118] on textarea "Ouverture du contrat" at bounding box center [602, 117] width 187 height 13
paste textarea "23297250291154"
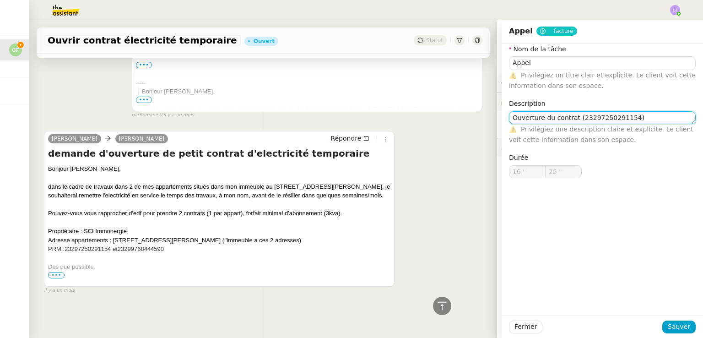
type textarea "Ouverture du contrat (23297250291154)"
click at [674, 319] on div "Fermer Sauver" at bounding box center [601, 326] width 201 height 22
click at [680, 328] on span "Sauver" at bounding box center [679, 326] width 22 height 11
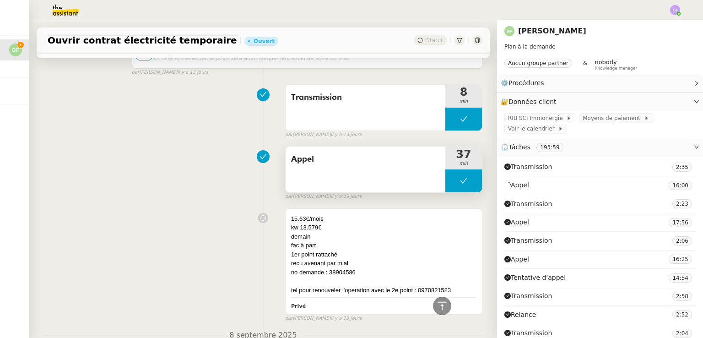
scroll to position [4550, 0]
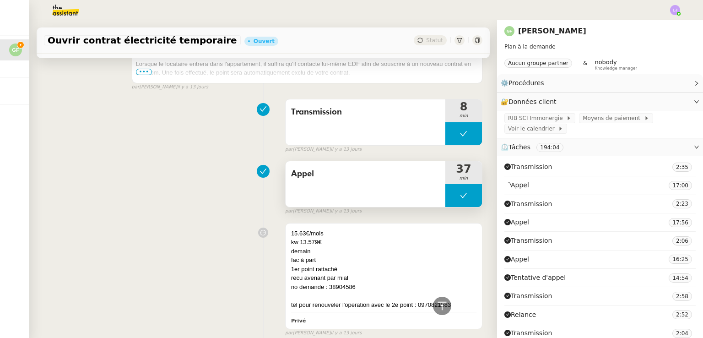
click at [394, 191] on div "Appel" at bounding box center [366, 184] width 160 height 46
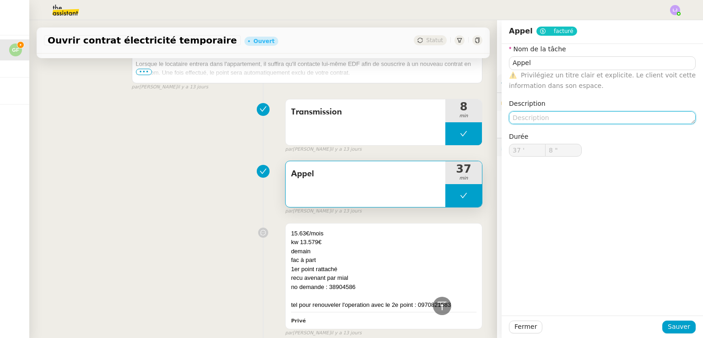
click at [520, 112] on textarea at bounding box center [602, 117] width 187 height 13
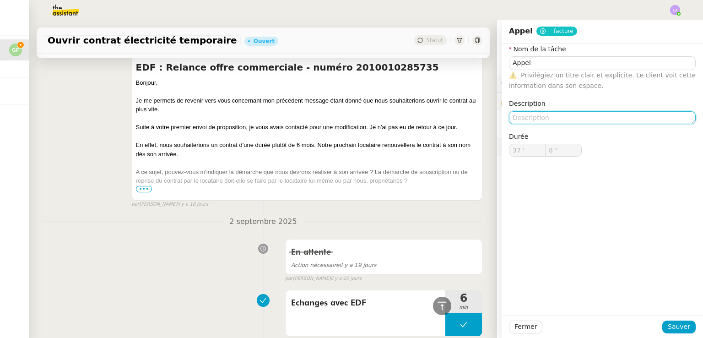
scroll to position [6137, 0]
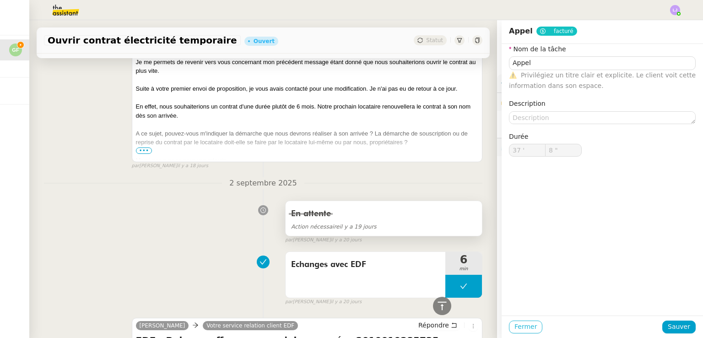
drag, startPoint x: 511, startPoint y: 329, endPoint x: 377, endPoint y: 232, distance: 164.5
click at [377, 232] on app-ticket "Ouvrir contrat électricité temporaire Ouvert Statut Client [PERSON_NAME] Owner …" at bounding box center [365, 179] width 673 height 318
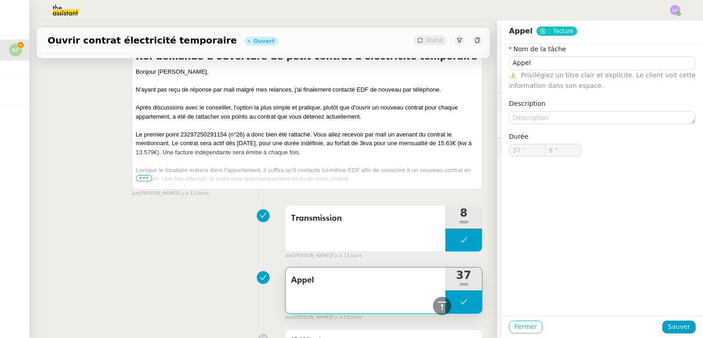
scroll to position [4499, 0]
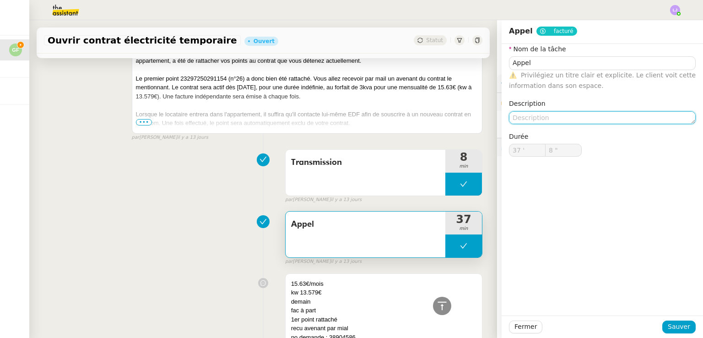
click at [567, 113] on textarea at bounding box center [602, 117] width 187 height 13
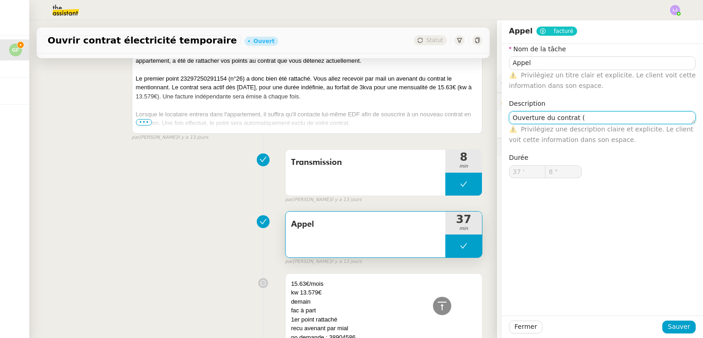
paste textarea "23297250291154"
type textarea "Ouverture du contrat (23297250291154)"
click at [676, 327] on span "Sauver" at bounding box center [679, 326] width 22 height 11
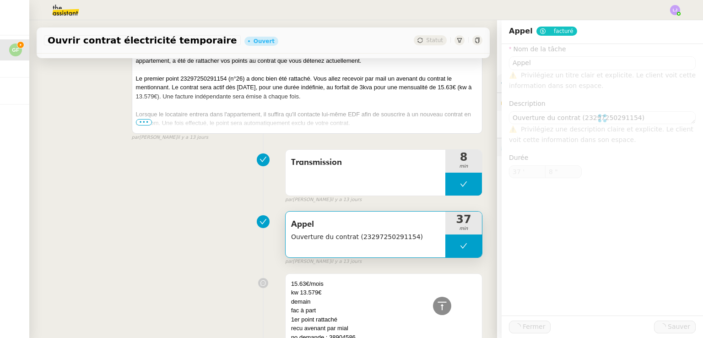
type input "Appel"
type textarea "Ouverture du contrat (23297250291154)"
type input "37 '"
type input "8 ""
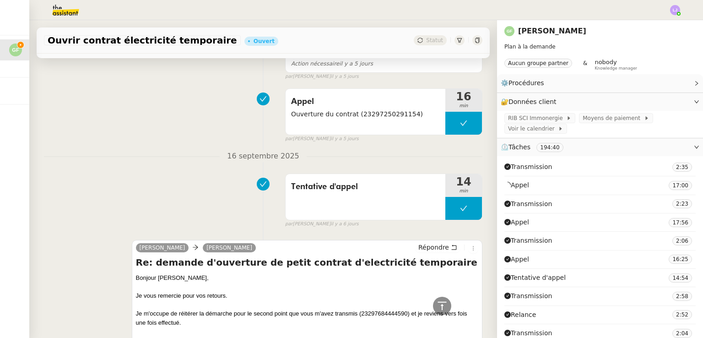
scroll to position [1999, 0]
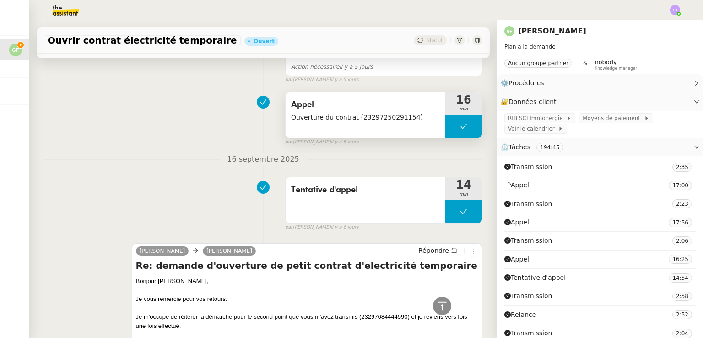
click at [353, 123] on span "Ouverture du contrat (23297250291154)" at bounding box center [365, 117] width 149 height 11
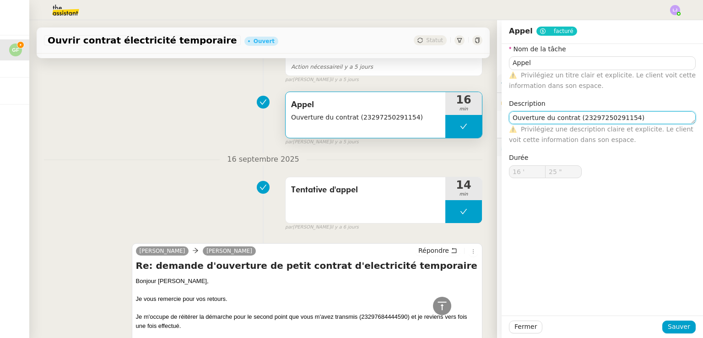
click at [525, 117] on textarea "Ouverture du contrat (23297250291154)" at bounding box center [602, 117] width 187 height 13
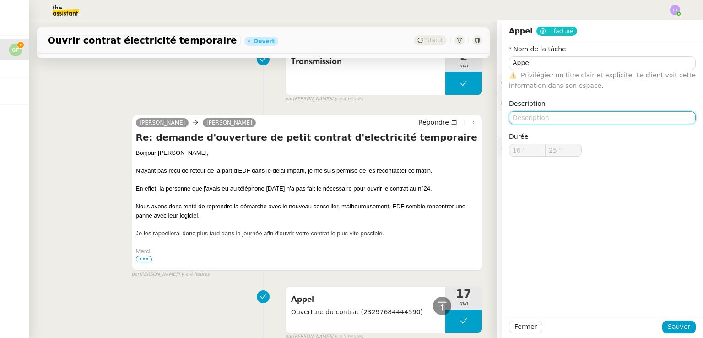
scroll to position [1082, 0]
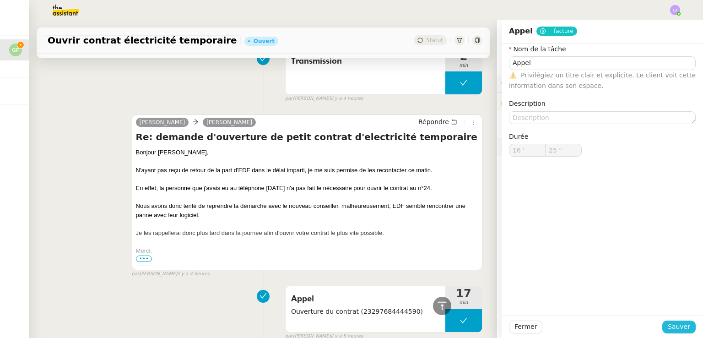
click at [668, 324] on span "Sauver" at bounding box center [679, 326] width 22 height 11
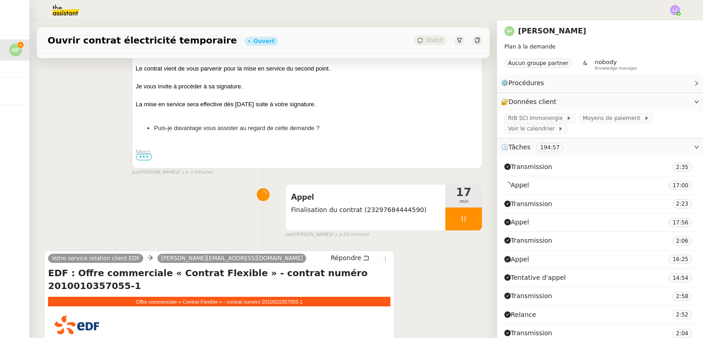
scroll to position [187, 0]
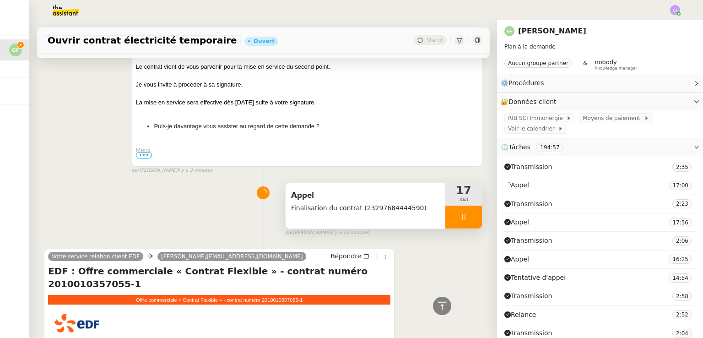
click at [463, 209] on div at bounding box center [463, 216] width 37 height 23
click at [463, 209] on button at bounding box center [472, 216] width 18 height 23
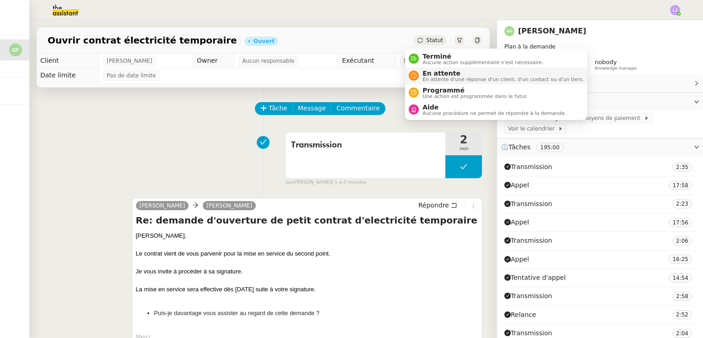
click at [445, 73] on span "En attente" at bounding box center [502, 73] width 161 height 7
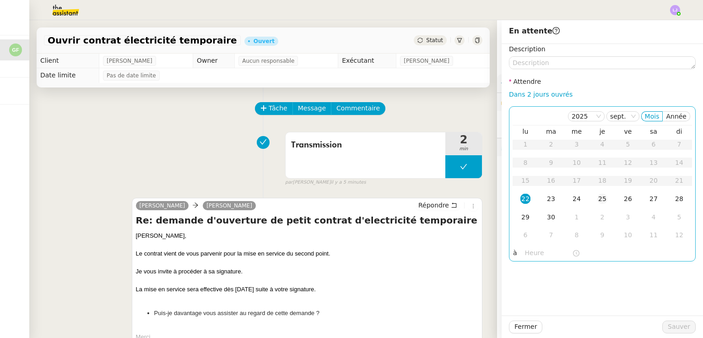
click at [604, 195] on td "25" at bounding box center [602, 199] width 26 height 18
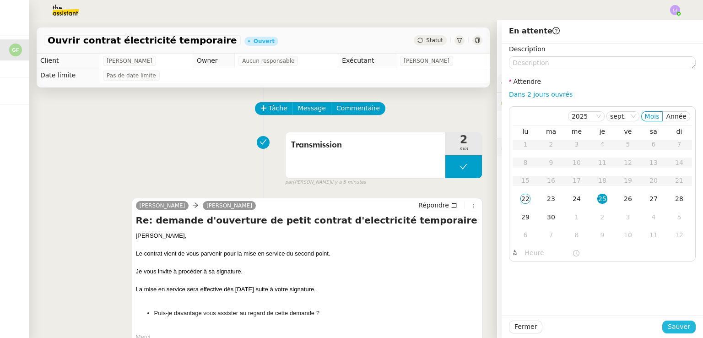
click at [668, 326] on span "Sauver" at bounding box center [679, 326] width 22 height 11
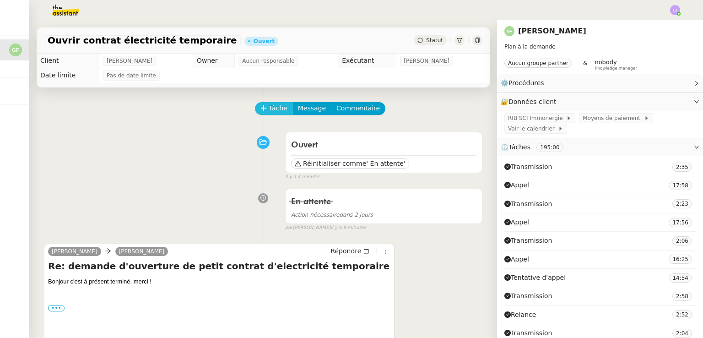
click at [269, 108] on span "Tâche" at bounding box center [278, 108] width 19 height 11
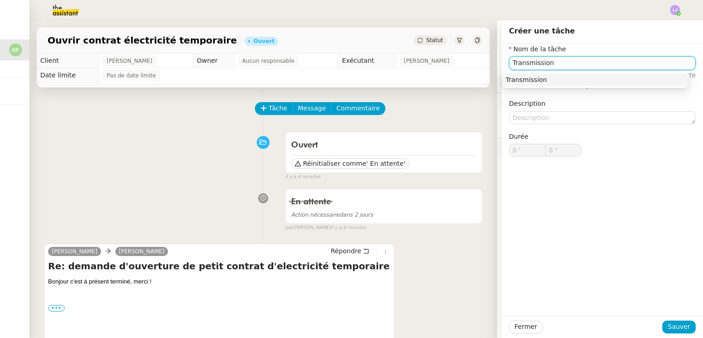
type input "Transmission"
click at [686, 334] on div "Fermer Sauver" at bounding box center [601, 326] width 201 height 22
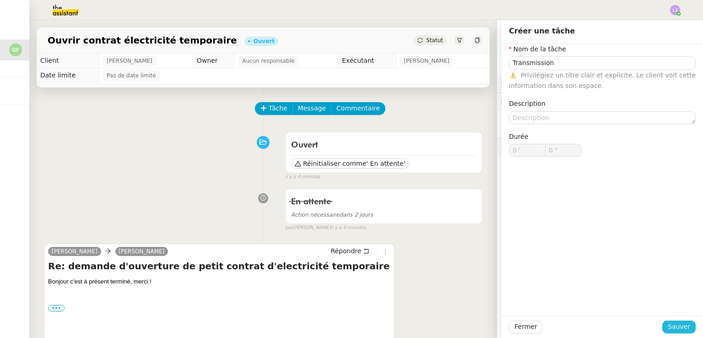
click at [669, 323] on span "Sauver" at bounding box center [679, 326] width 22 height 11
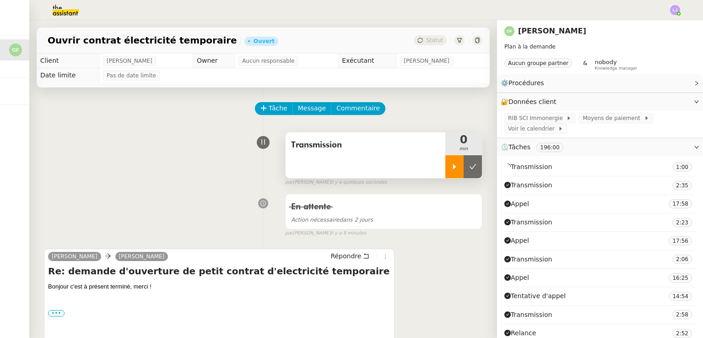
click at [451, 167] on icon at bounding box center [454, 166] width 7 height 7
click at [335, 258] on span "Répondre" at bounding box center [345, 255] width 31 height 9
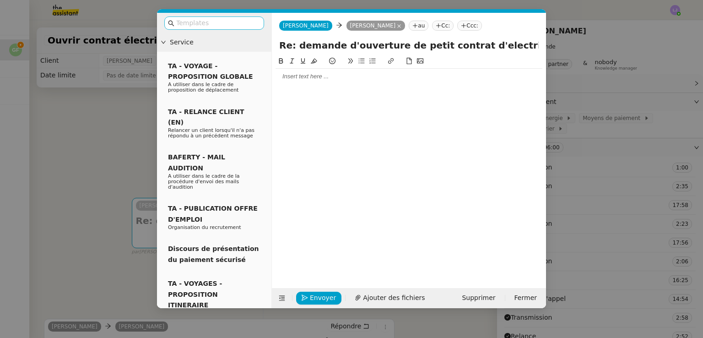
click at [193, 26] on input "text" at bounding box center [217, 23] width 82 height 11
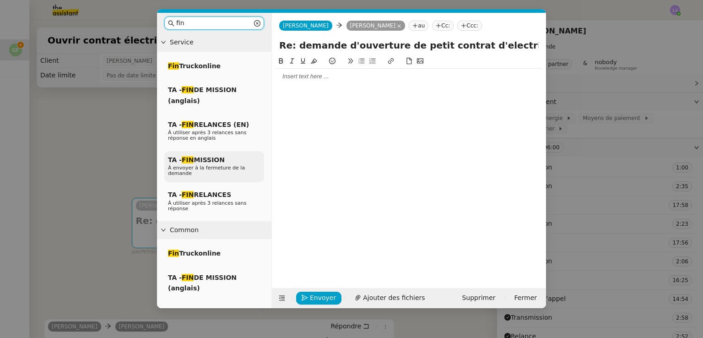
type input "fin"
click at [232, 153] on div "TA - FIN MISSION À envoyer à la fermeture de la demande" at bounding box center [214, 167] width 100 height 32
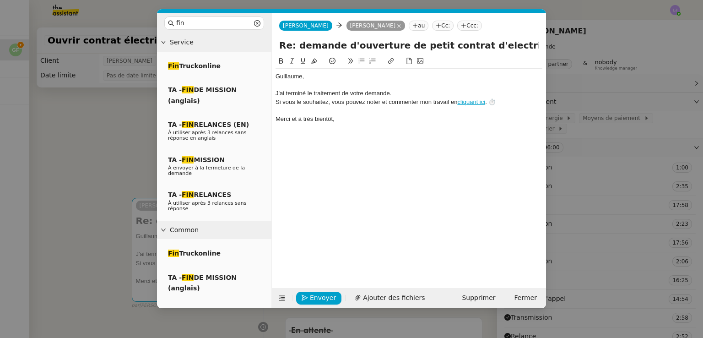
click at [344, 76] on div "﻿Guillaume﻿," at bounding box center [408, 76] width 267 height 8
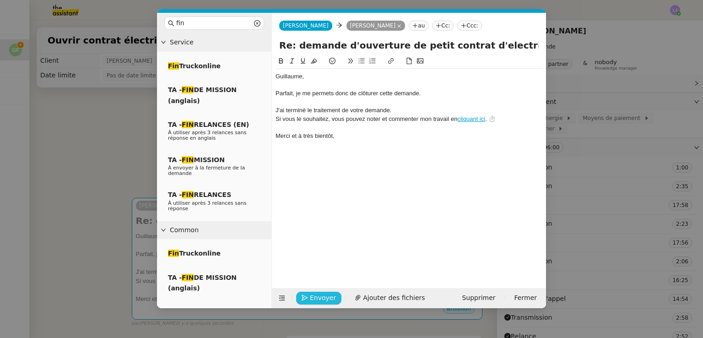
click at [317, 295] on span "Envoyer" at bounding box center [323, 297] width 26 height 11
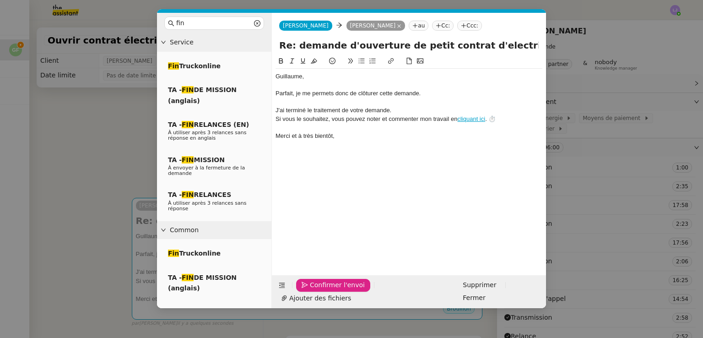
click at [317, 290] on span "Confirmer l'envoi" at bounding box center [337, 285] width 55 height 11
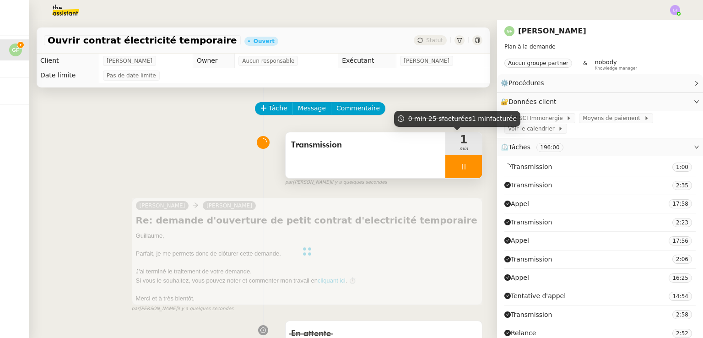
click at [462, 157] on div at bounding box center [463, 166] width 37 height 23
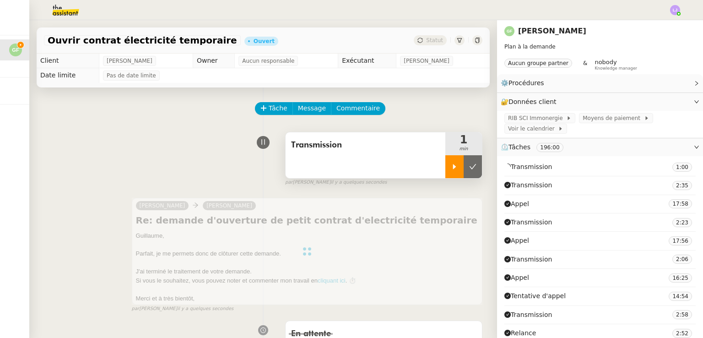
click at [463, 157] on button at bounding box center [472, 166] width 18 height 23
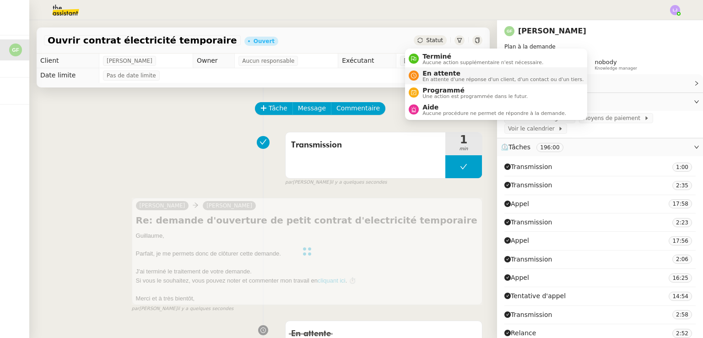
click at [437, 73] on span "En attente" at bounding box center [502, 73] width 161 height 7
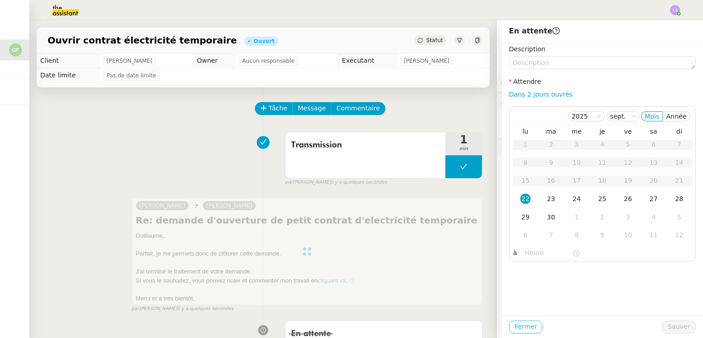
click at [524, 325] on span "Fermer" at bounding box center [525, 326] width 22 height 11
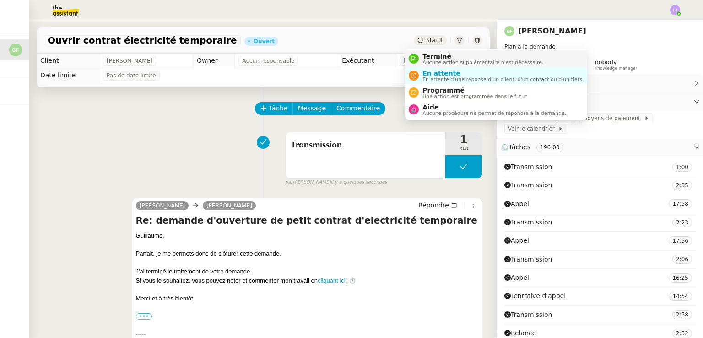
click at [429, 55] on span "Terminé" at bounding box center [482, 56] width 121 height 7
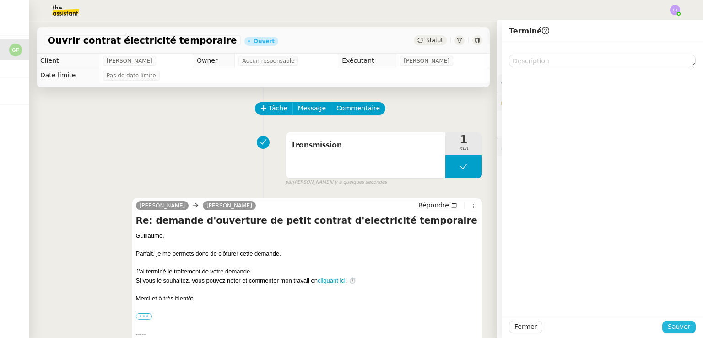
click at [671, 327] on span "Sauver" at bounding box center [679, 326] width 22 height 11
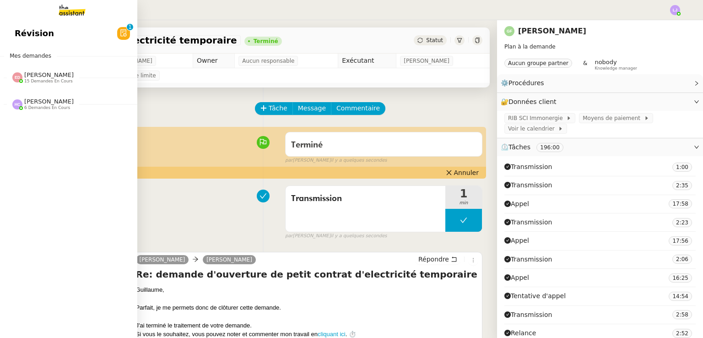
click at [71, 94] on span "Hannah Cassar 6 demandes en cours" at bounding box center [72, 100] width 137 height 19
click at [52, 77] on div "Eva Dubois 15 demandes en cours" at bounding box center [48, 77] width 49 height 12
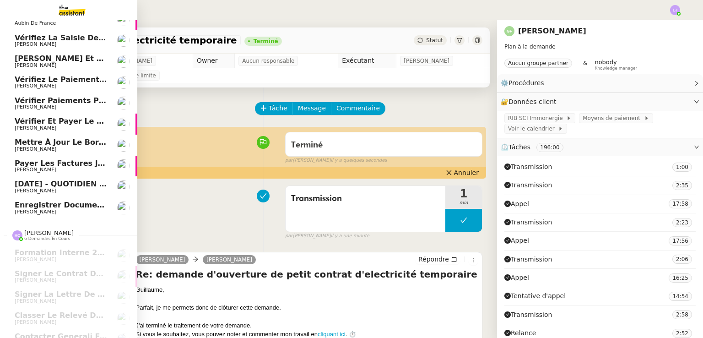
scroll to position [190, 0]
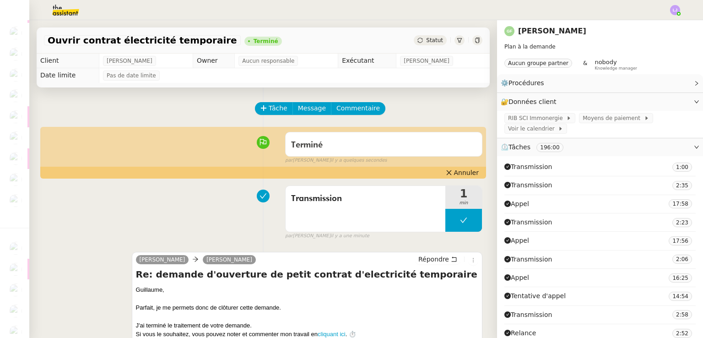
click at [53, 11] on img at bounding box center [58, 10] width 71 height 20
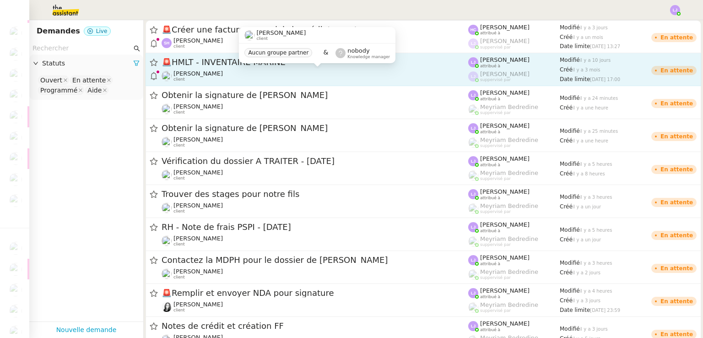
click at [261, 76] on div "Johanna Massa client" at bounding box center [315, 76] width 307 height 12
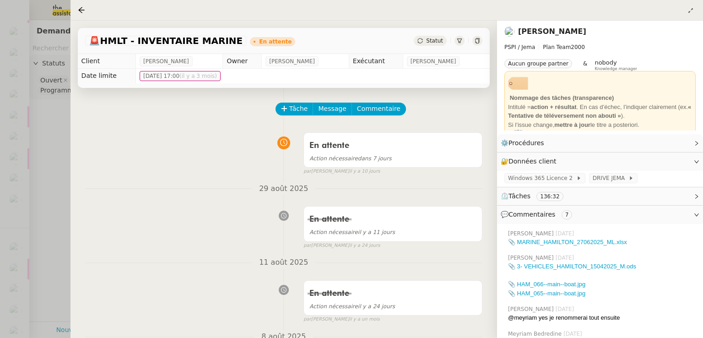
click at [21, 231] on div at bounding box center [351, 169] width 703 height 338
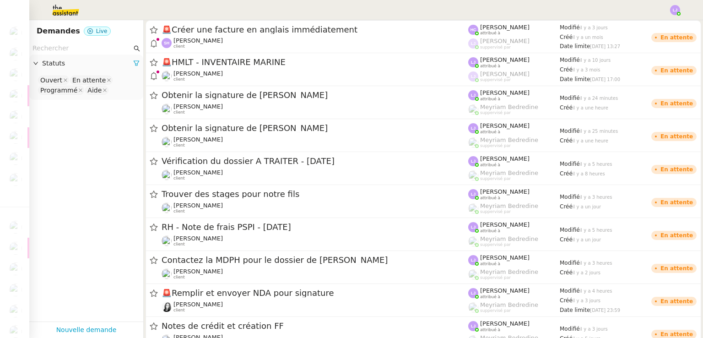
scroll to position [168, 0]
click at [55, 5] on img at bounding box center [58, 10] width 71 height 20
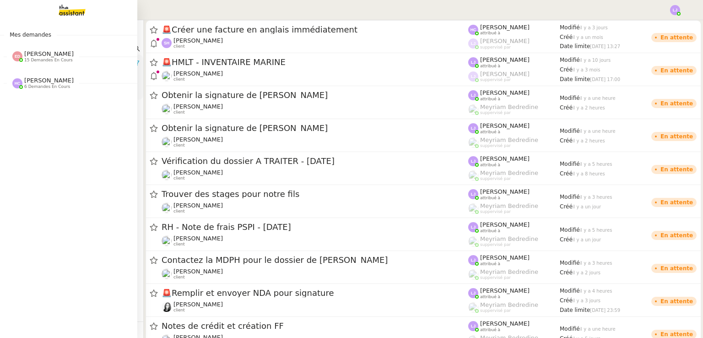
click at [81, 10] on img at bounding box center [64, 10] width 71 height 20
